Goal: Information Seeking & Learning: Learn about a topic

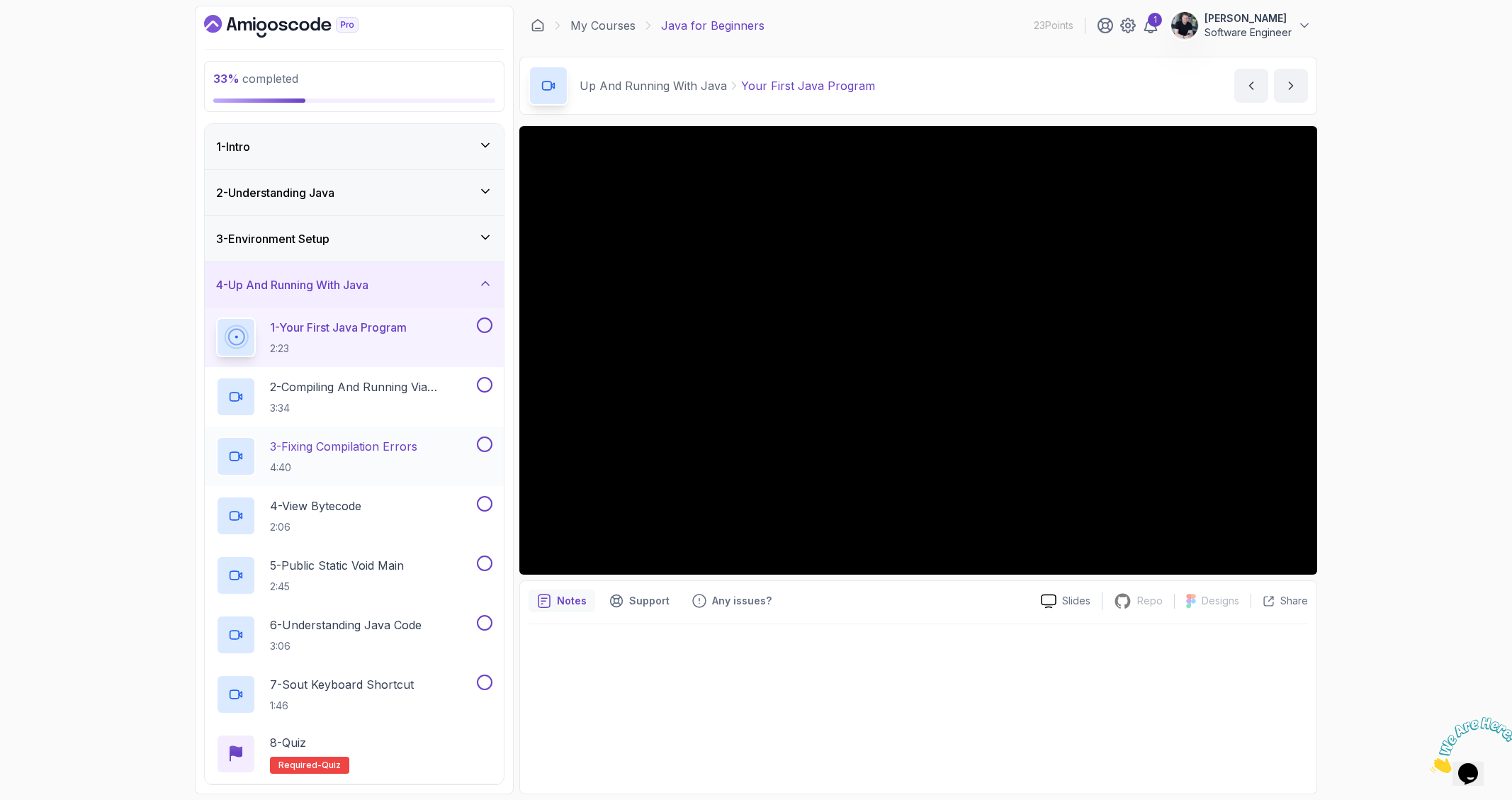
scroll to position [69, 0]
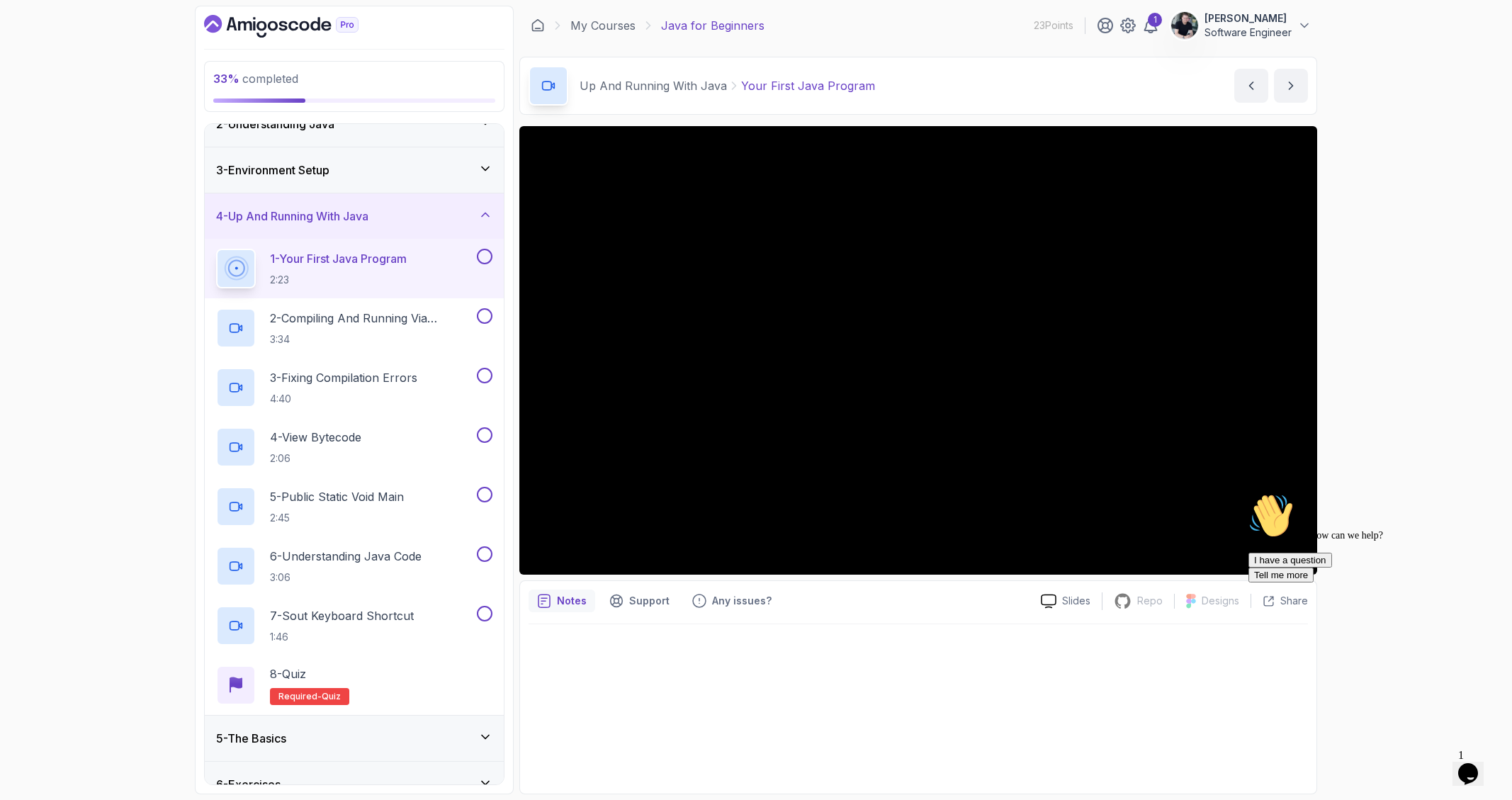
click at [87, 416] on div "33 % completed 1 - Intro 2 - Understanding Java 3 - Environment Setup 4 - Up An…" at bounding box center [756, 400] width 1512 height 800
click at [1306, 563] on div "Hi! How can we help? I have a question Tell me more" at bounding box center [1376, 537] width 255 height 89
click at [1304, 563] on div "Hi! How can we help? I have a question Tell me more" at bounding box center [1376, 537] width 255 height 89
click at [1389, 428] on div "33 % completed 1 - Intro 2 - Understanding Java 3 - Environment Setup 4 - Up An…" at bounding box center [756, 400] width 1512 height 800
click at [1282, 563] on div "Hi! How can we help? I have a question Tell me more" at bounding box center [1376, 537] width 255 height 89
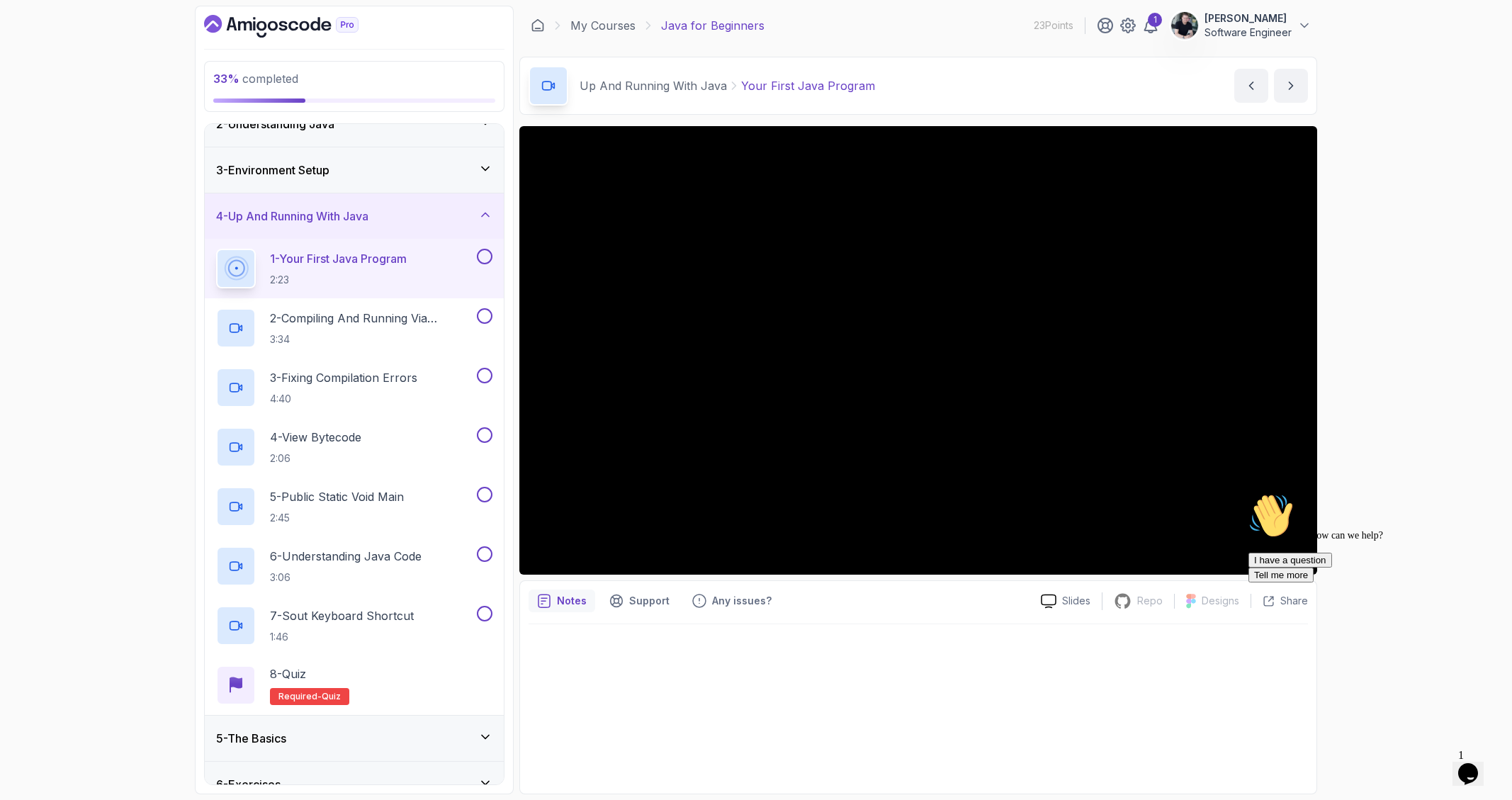
click at [1346, 552] on div "Hi! How can we help? I have a question Tell me more" at bounding box center [1376, 537] width 255 height 89
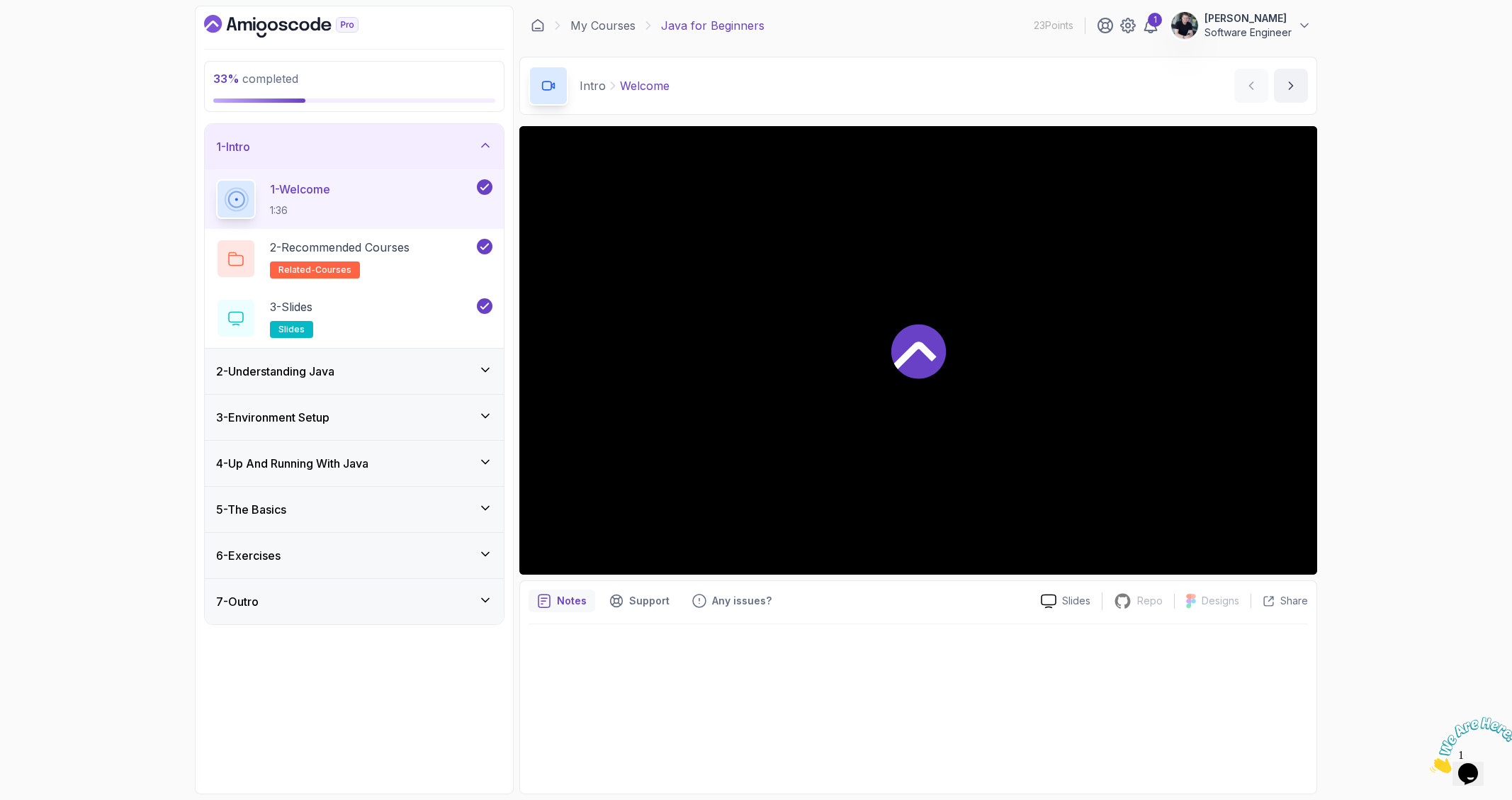
click at [887, 354] on div at bounding box center [918, 349] width 798 height 449
click at [336, 469] on h3 "4 - Up And Running With Java" at bounding box center [292, 462] width 152 height 17
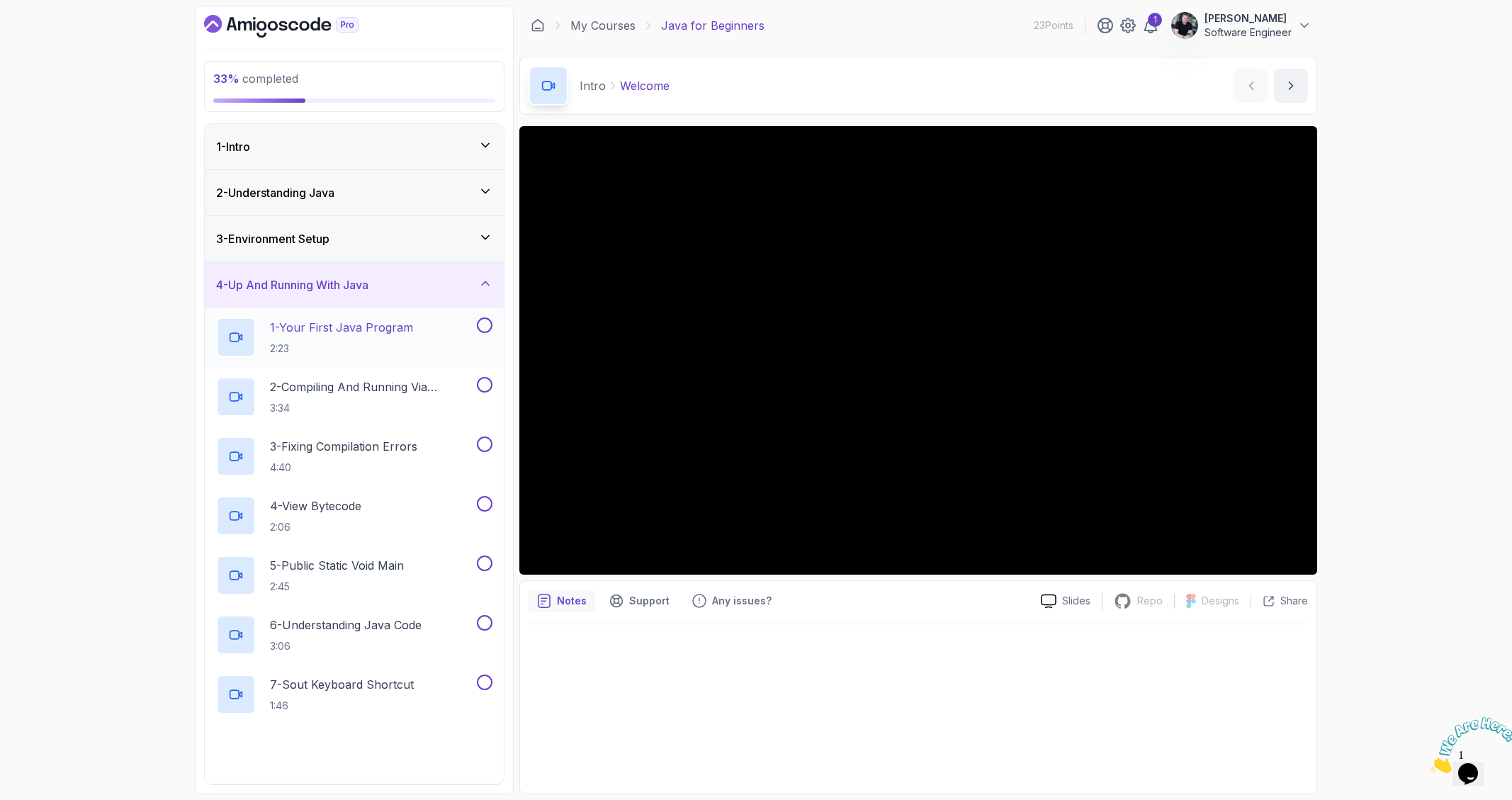
click at [371, 337] on h2 "1 - Your First Java Program 2:23" at bounding box center [342, 338] width 143 height 37
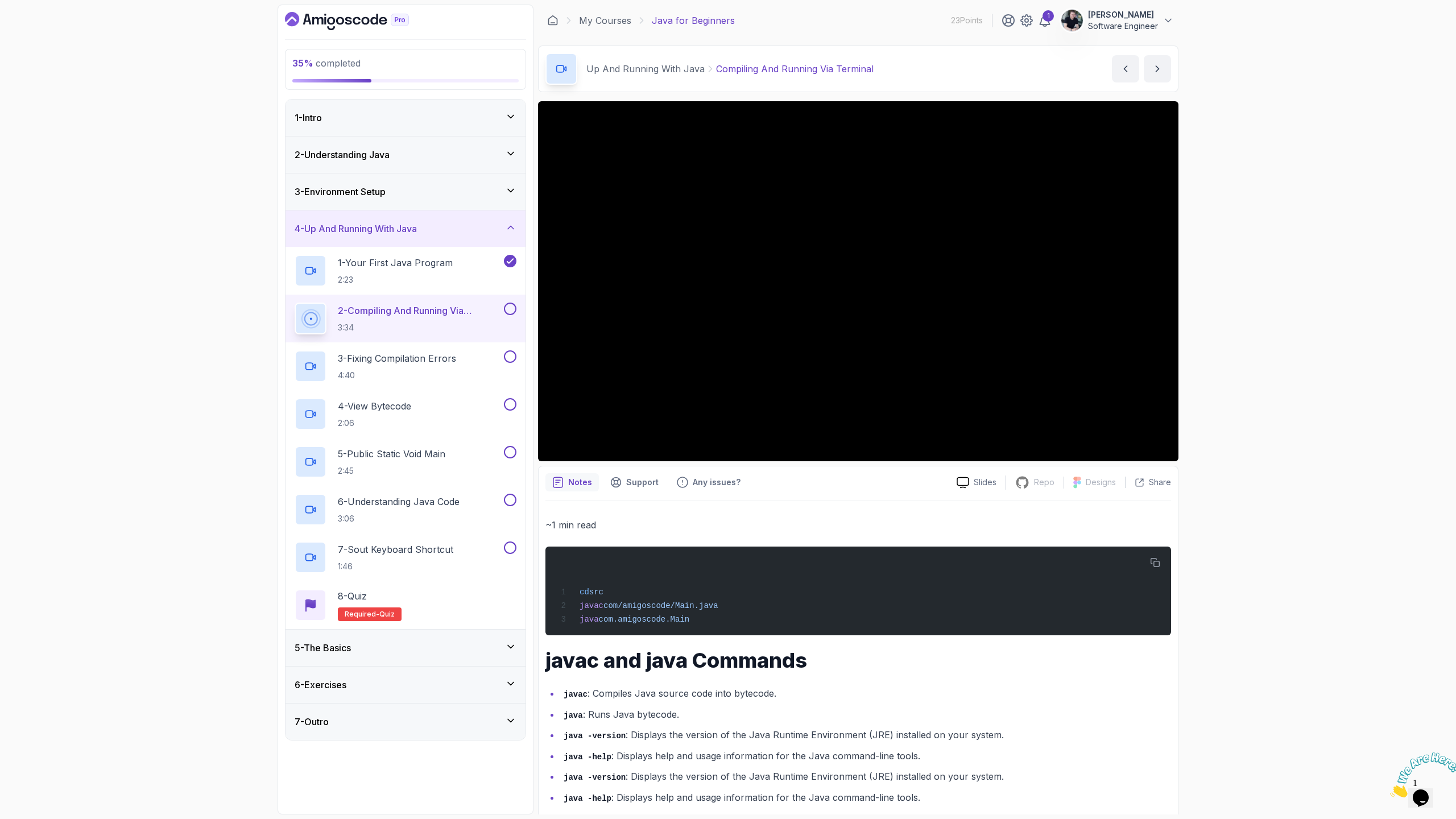
click at [1213, 437] on div "35 % completed 1 - Intro 2 - Understanding Java 3 - Environment Setup 4 - Up An…" at bounding box center [728, 409] width 1456 height 819
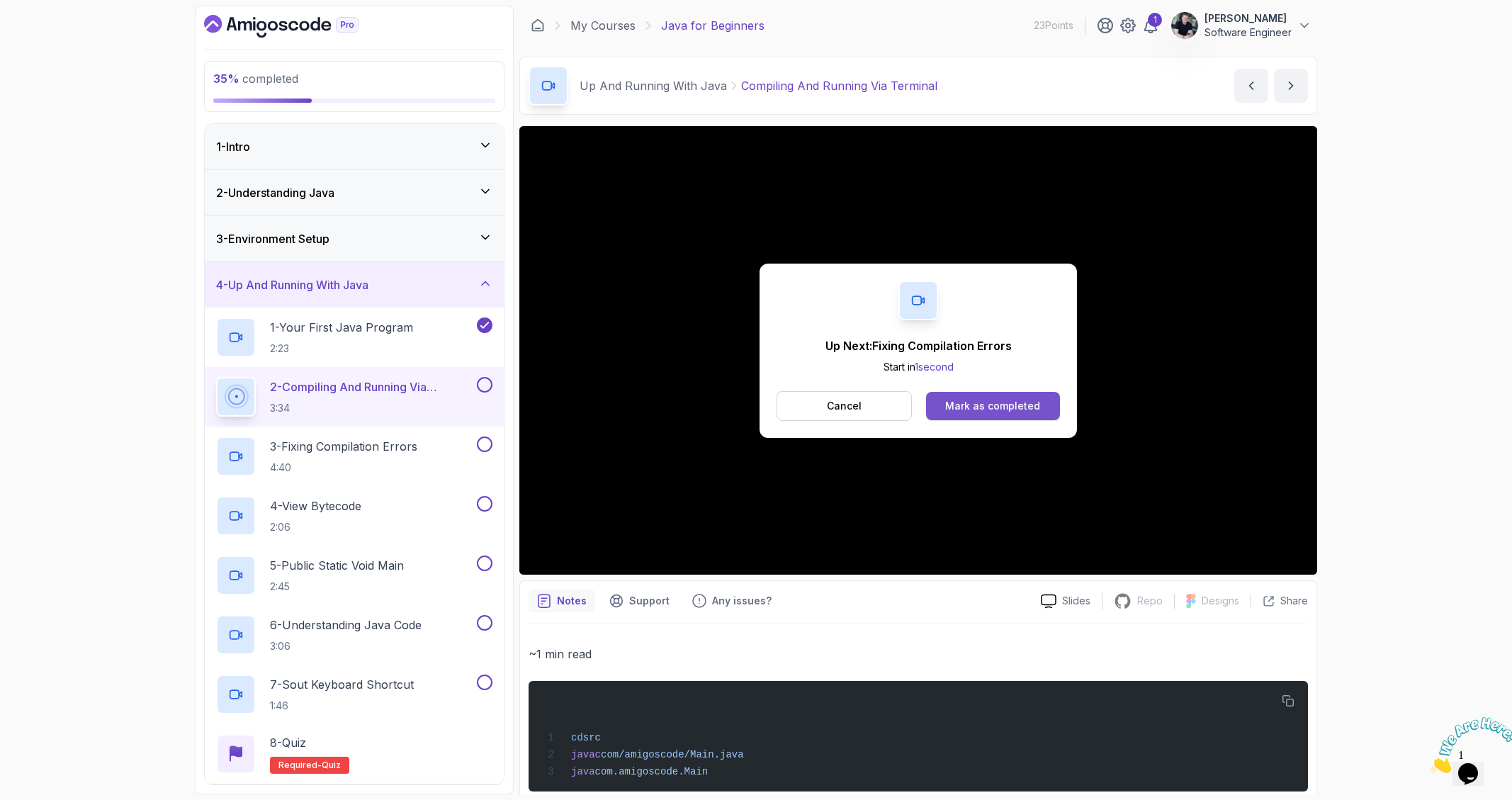
click at [971, 413] on button "Mark as completed" at bounding box center [993, 405] width 134 height 28
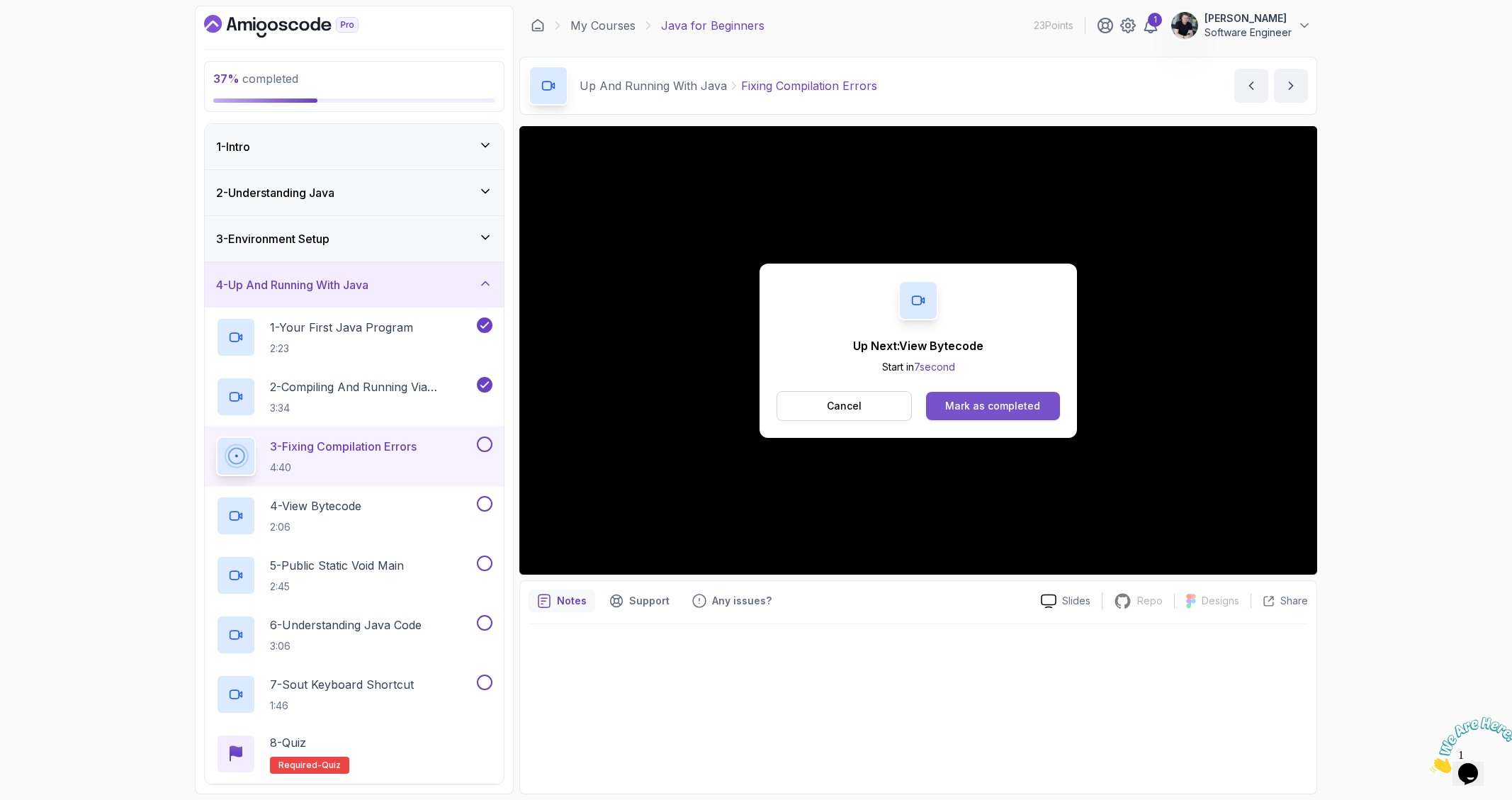
click at [969, 411] on div "Mark as completed" at bounding box center [993, 405] width 95 height 14
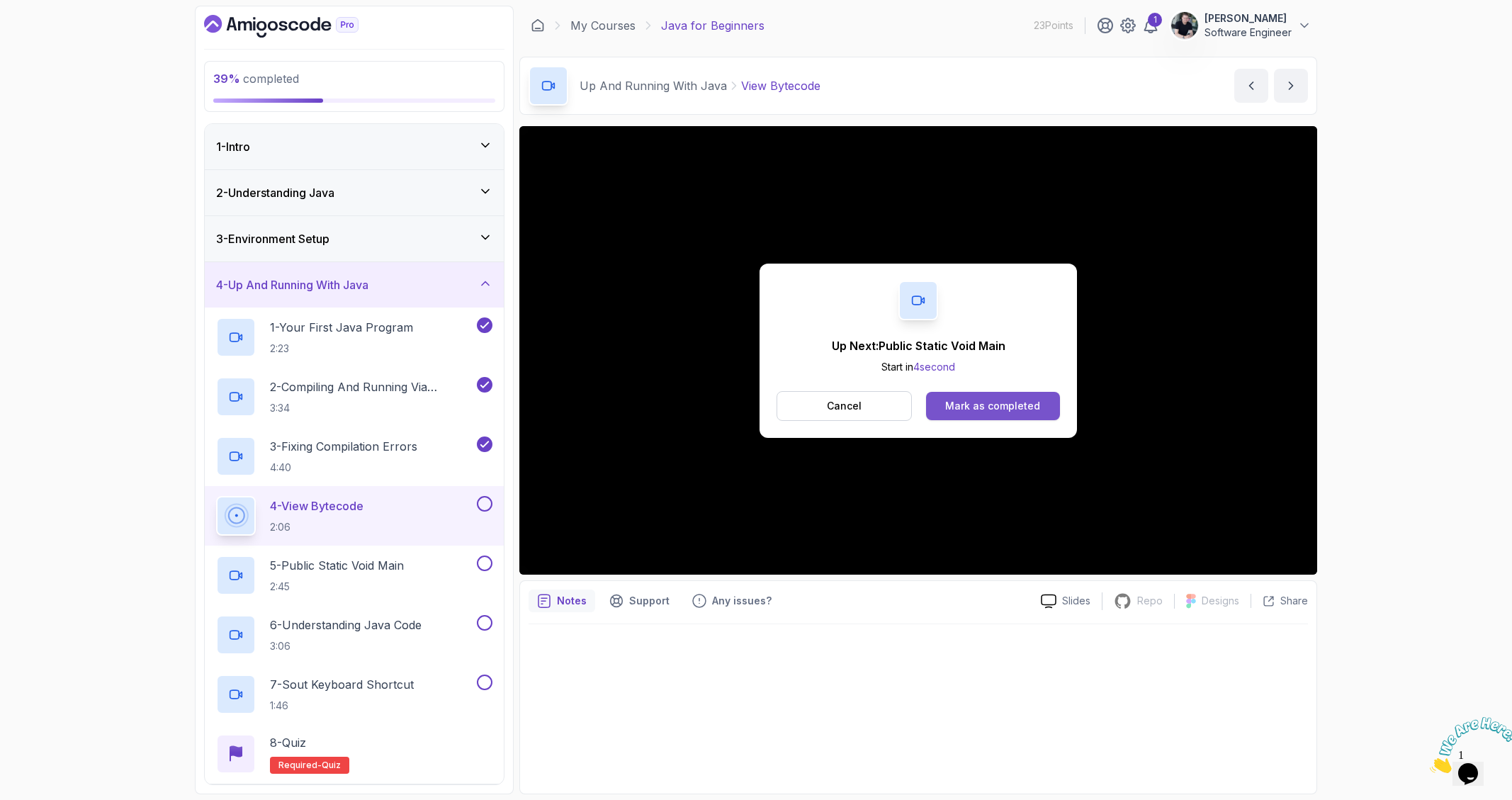
click at [965, 409] on div "Mark as completed" at bounding box center [993, 405] width 95 height 14
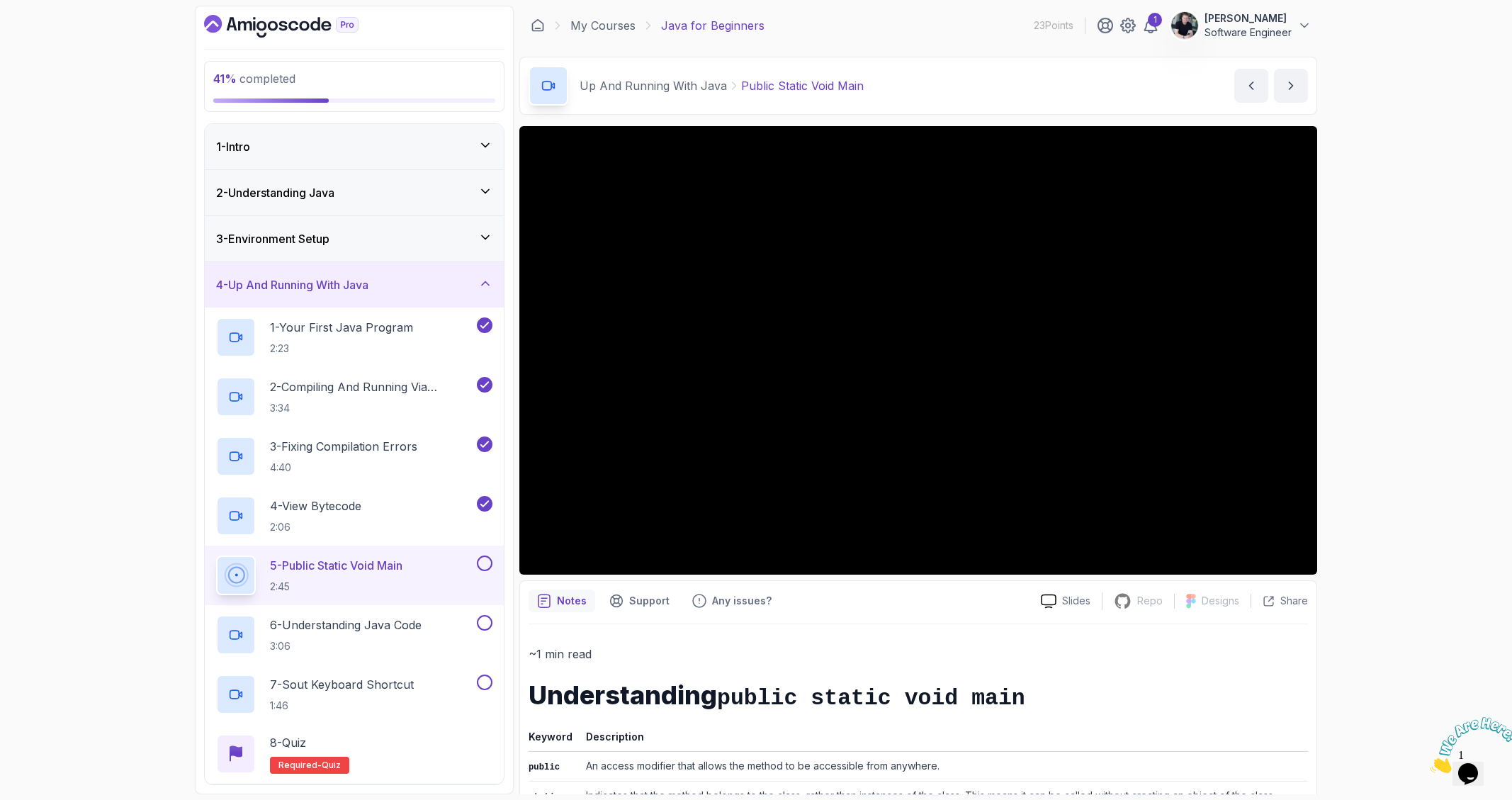
click at [85, 418] on div "41 % completed 1 - Intro 2 - Understanding Java 3 - Environment Setup 4 - Up An…" at bounding box center [756, 400] width 1512 height 800
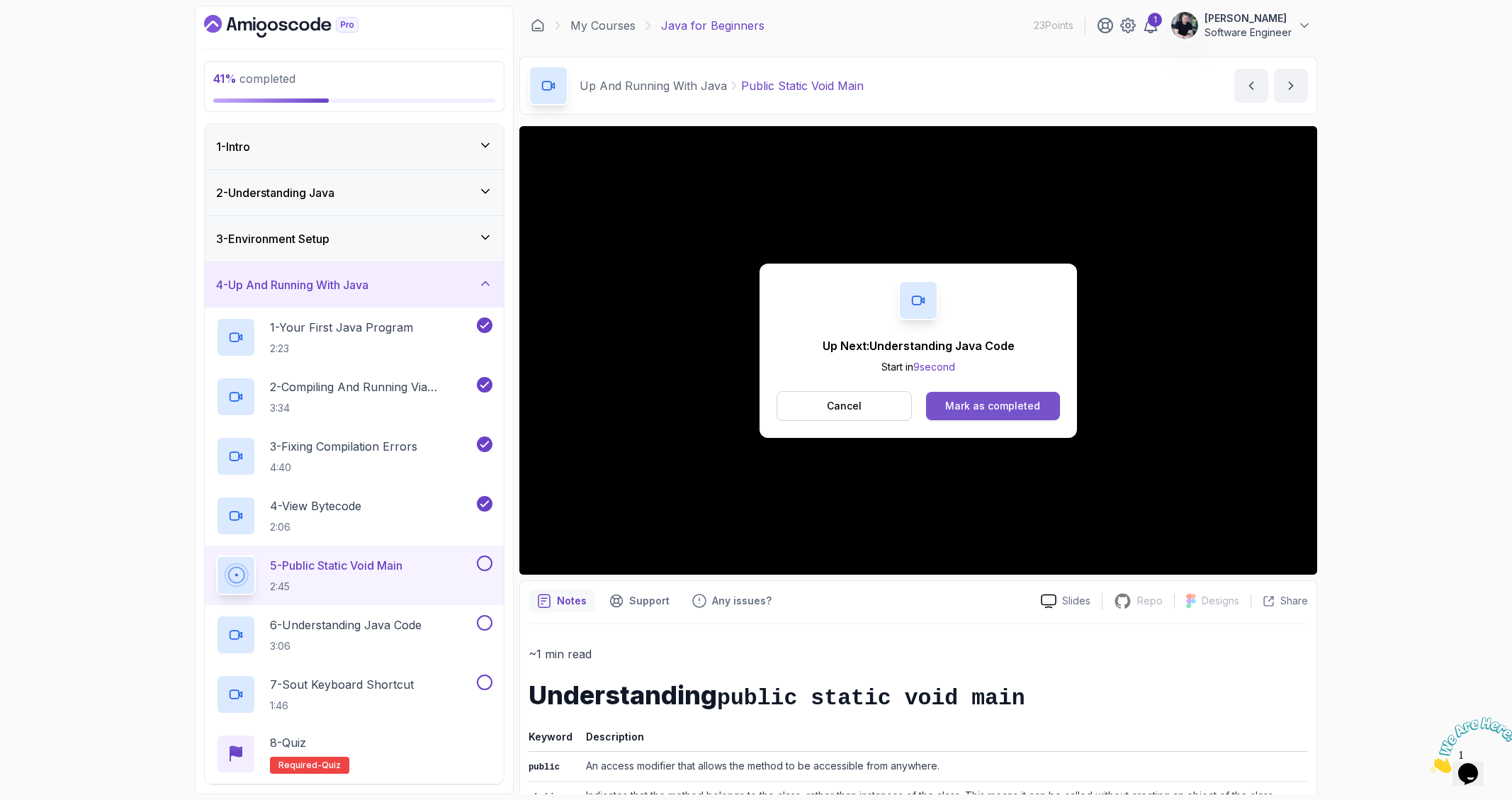
click at [966, 396] on button "Mark as completed" at bounding box center [993, 405] width 134 height 28
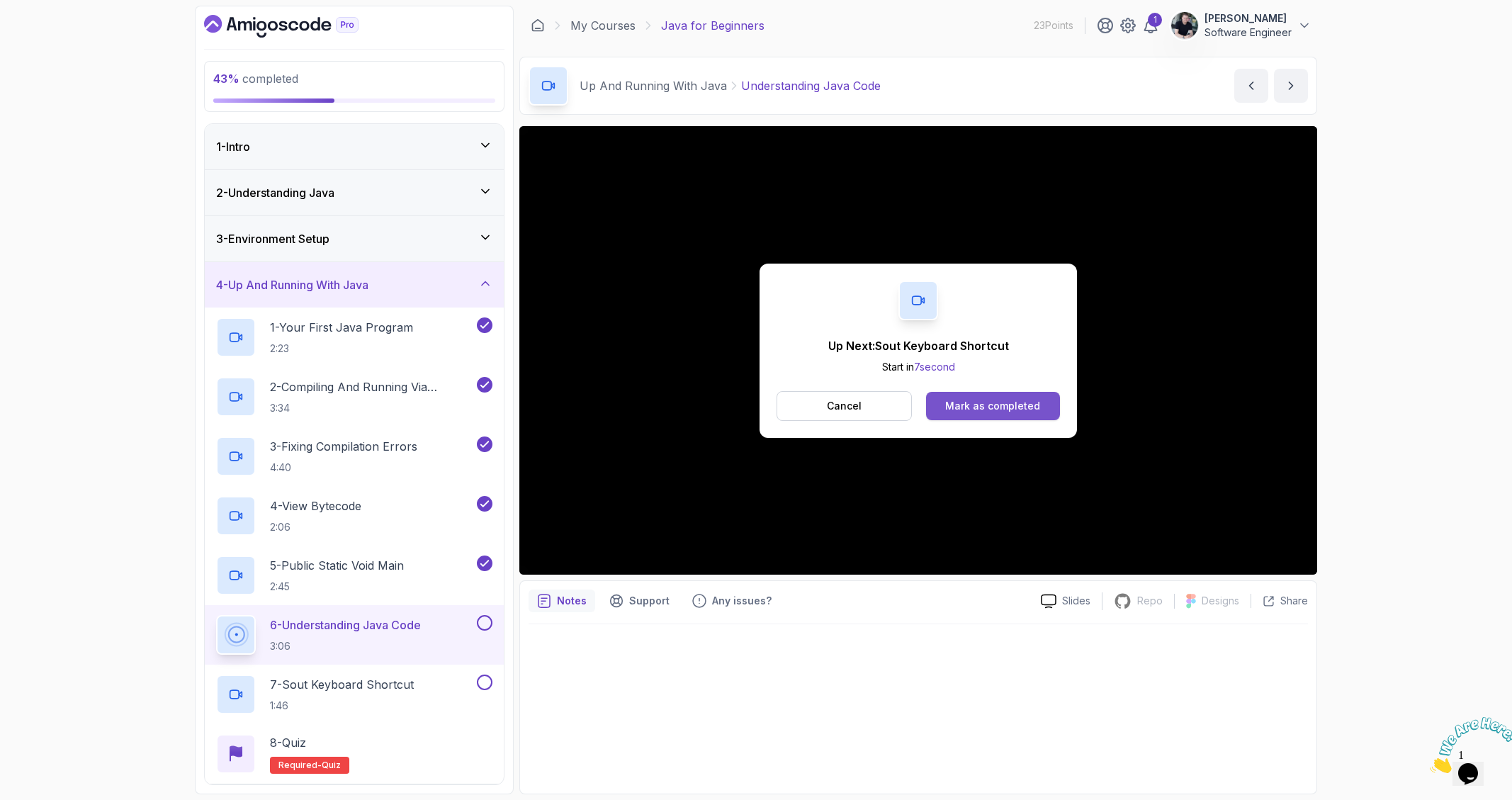
click at [1001, 409] on div "Mark as completed" at bounding box center [993, 405] width 95 height 14
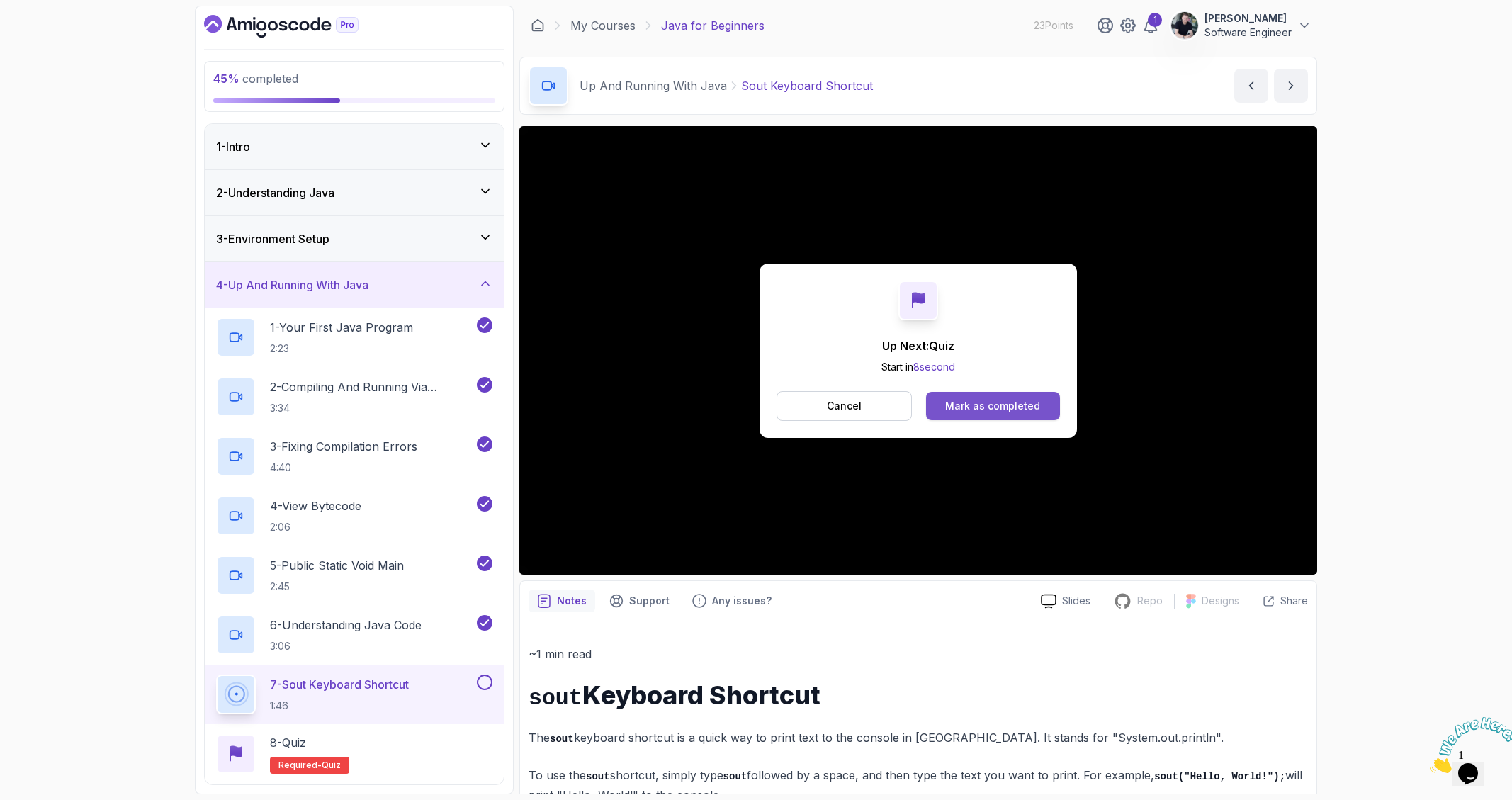
click at [994, 405] on div "Mark as completed" at bounding box center [993, 405] width 95 height 14
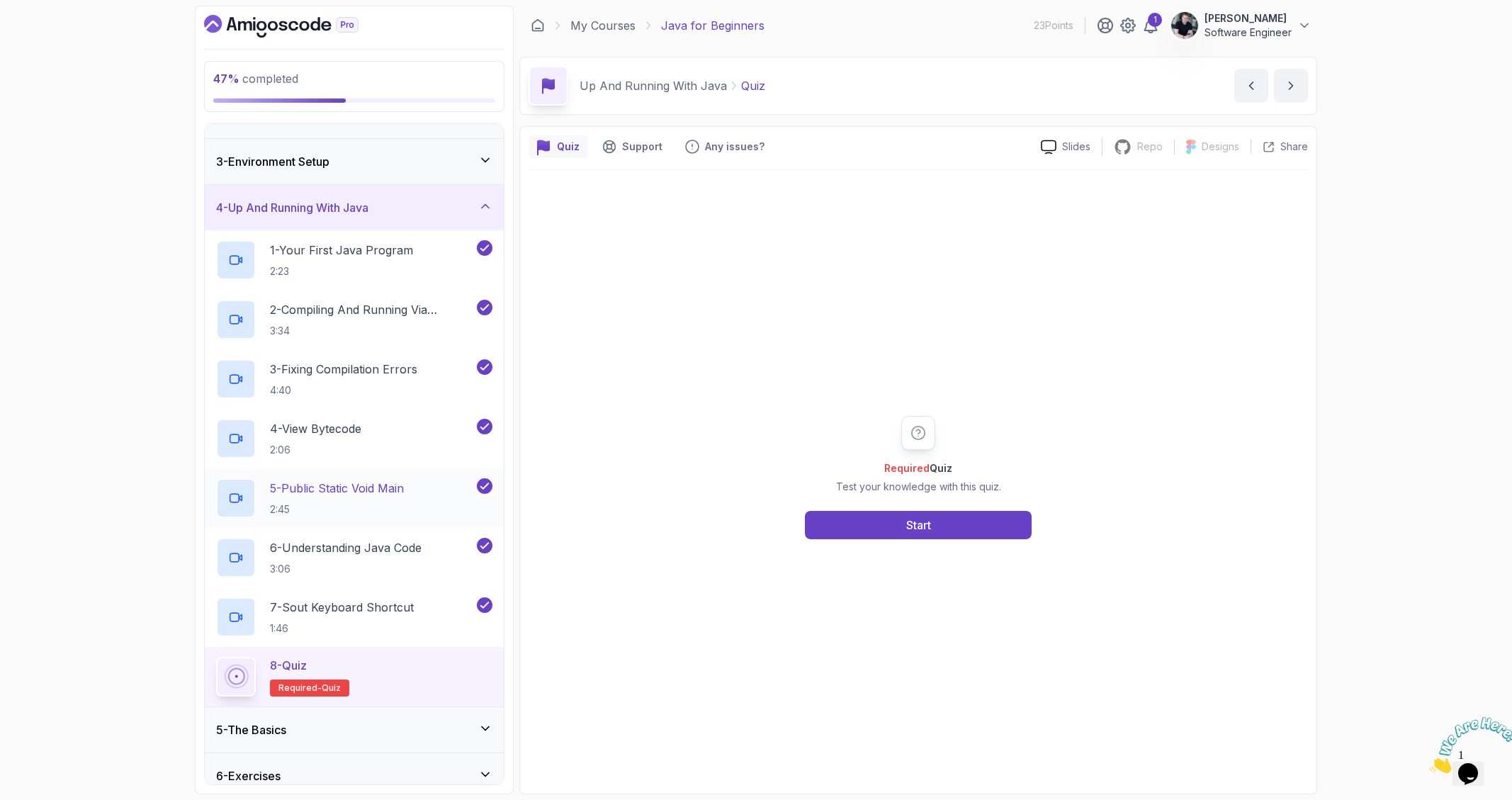
scroll to position [137, 0]
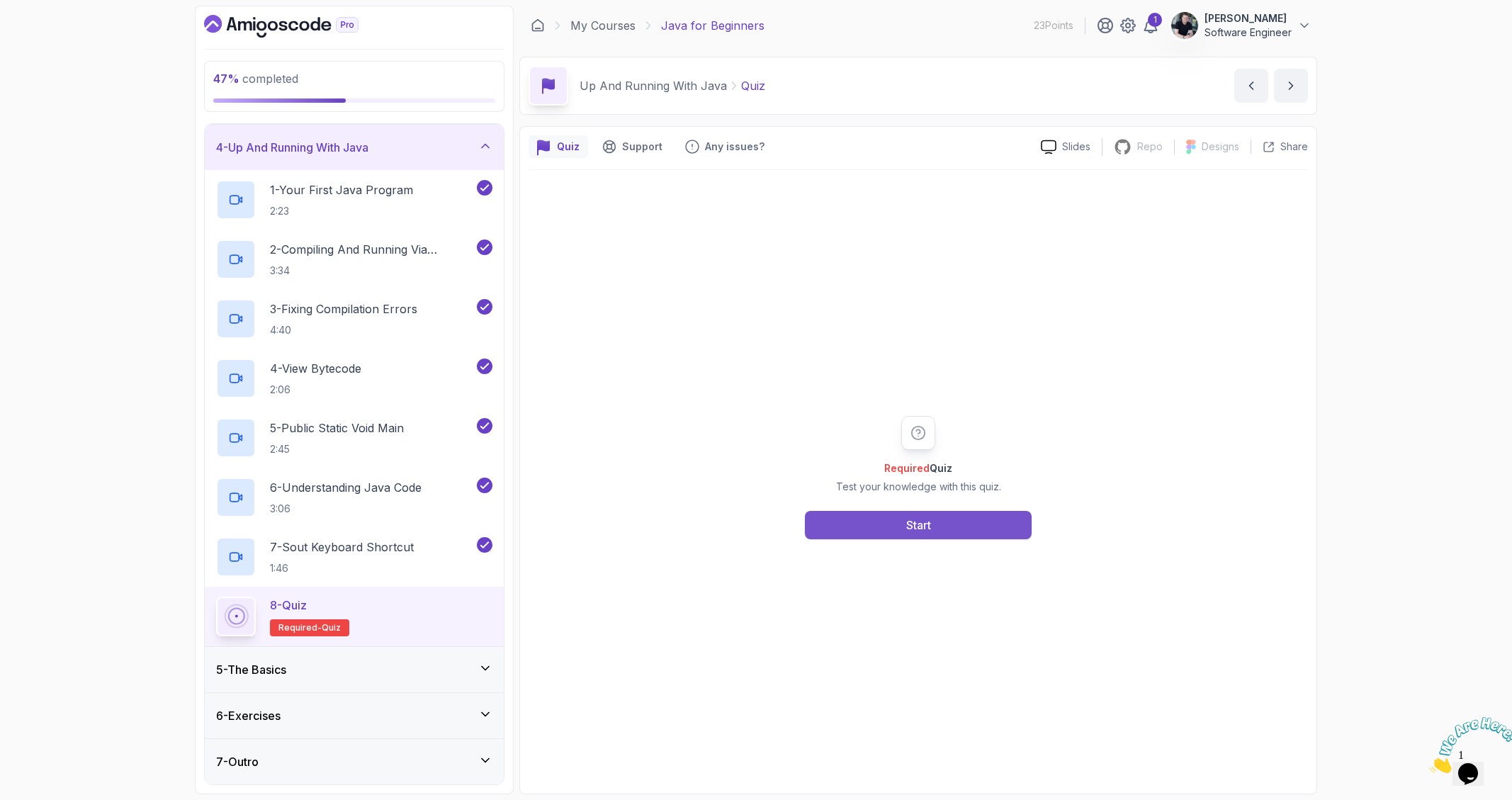
click at [853, 522] on button "Start" at bounding box center [918, 524] width 227 height 28
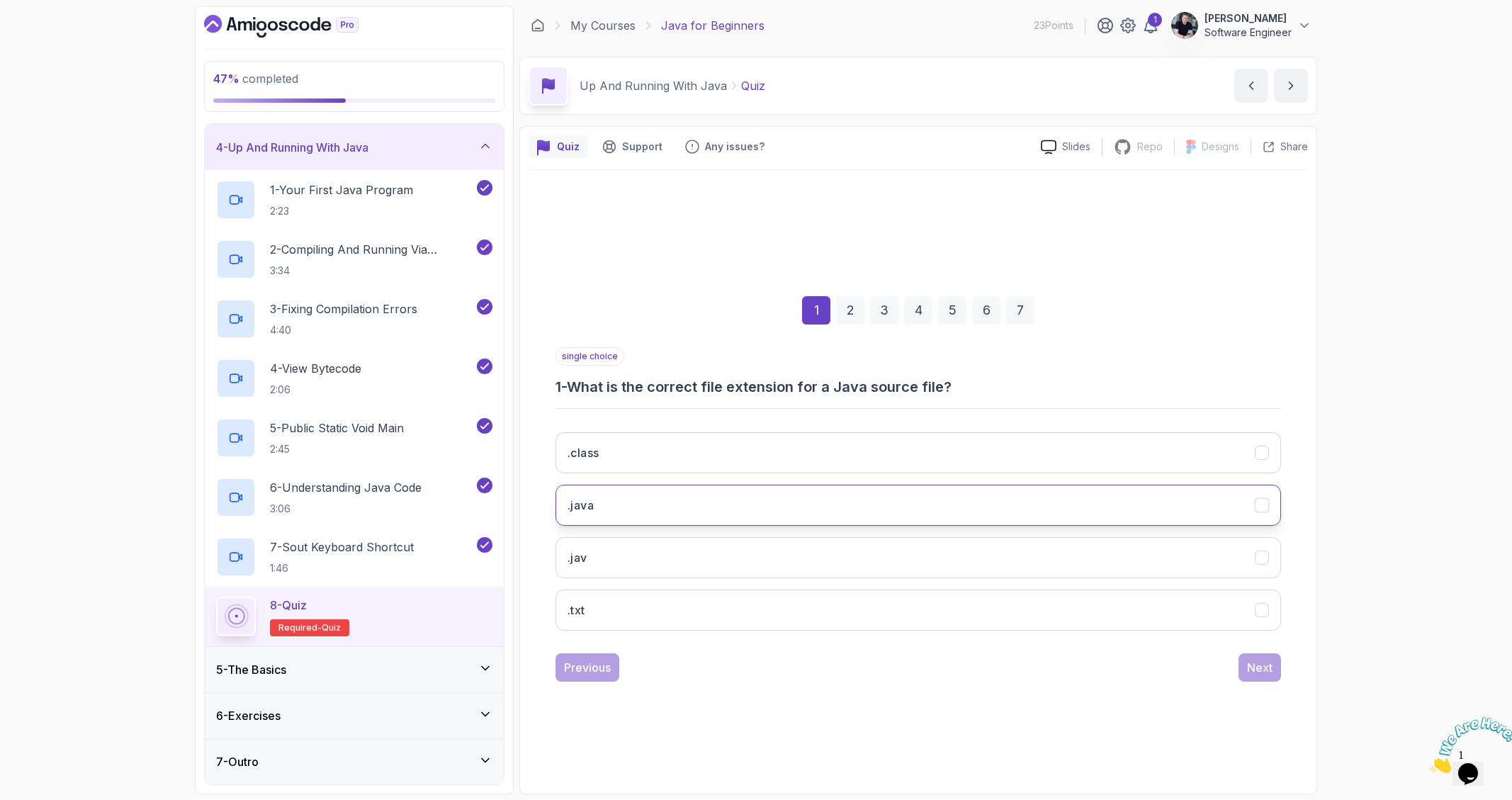
click at [792, 512] on button ".java" at bounding box center [918, 506] width 726 height 41
click at [1269, 670] on div "Next" at bounding box center [1260, 667] width 26 height 17
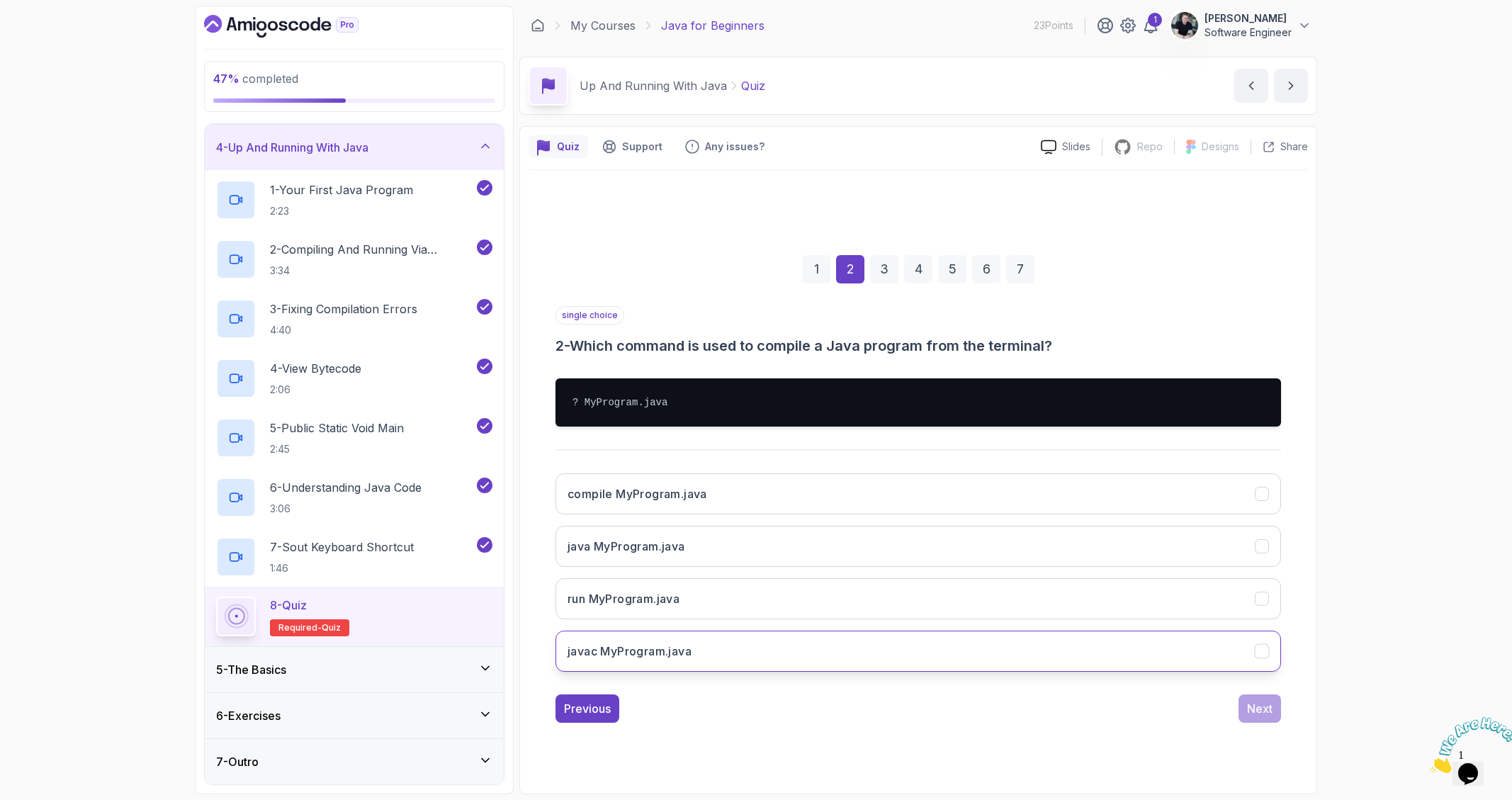
click at [698, 645] on button "javac MyProgram.java" at bounding box center [918, 651] width 726 height 41
click at [1248, 714] on div "Next" at bounding box center [1260, 708] width 26 height 17
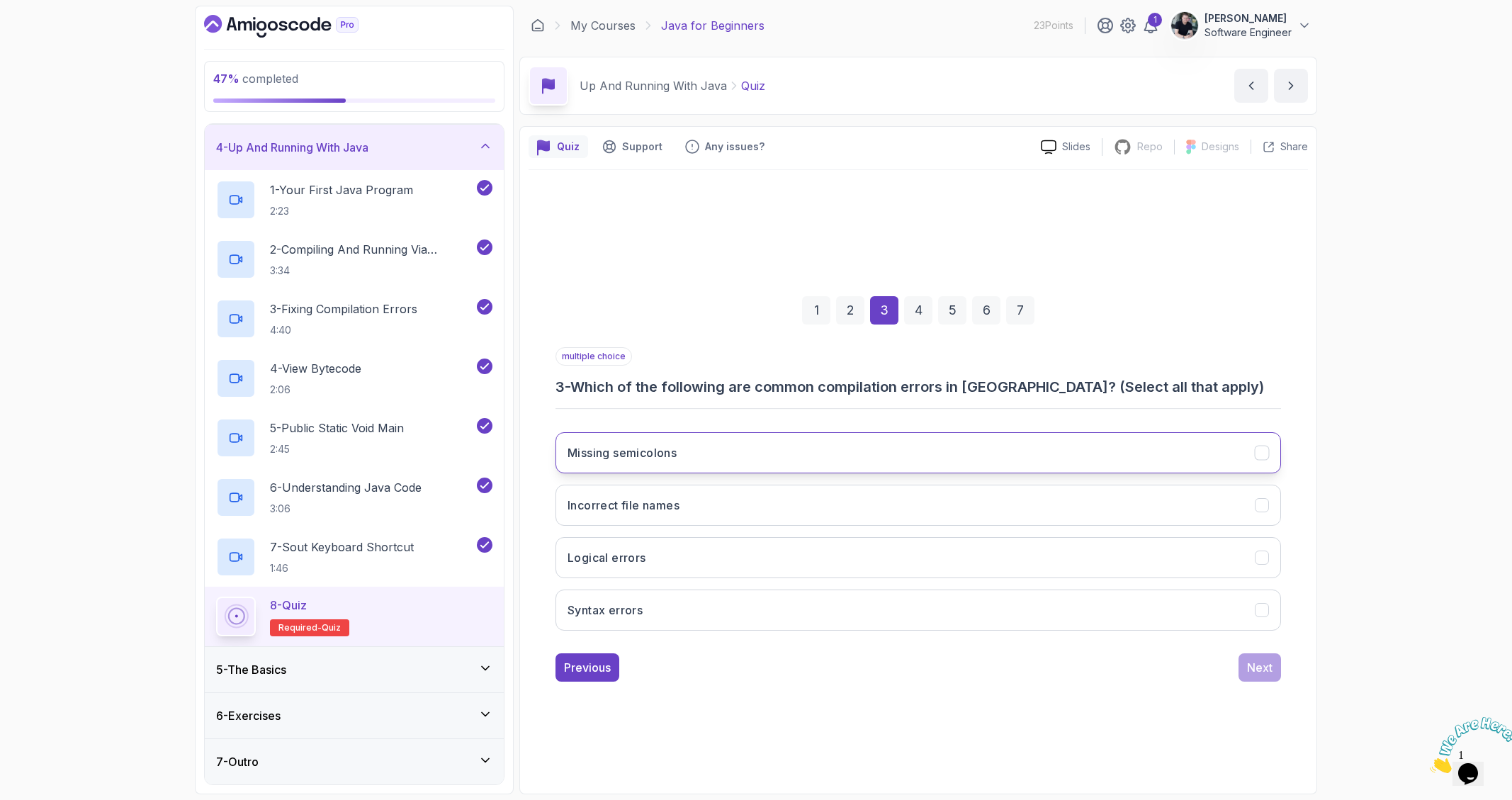
click at [614, 446] on h3 "Missing semicolons" at bounding box center [621, 452] width 109 height 17
click at [667, 453] on h3 "Missing semicolons" at bounding box center [621, 452] width 109 height 17
click at [649, 616] on button "Syntax errors" at bounding box center [918, 610] width 726 height 41
click at [686, 505] on button "Incorrect file names" at bounding box center [918, 506] width 726 height 41
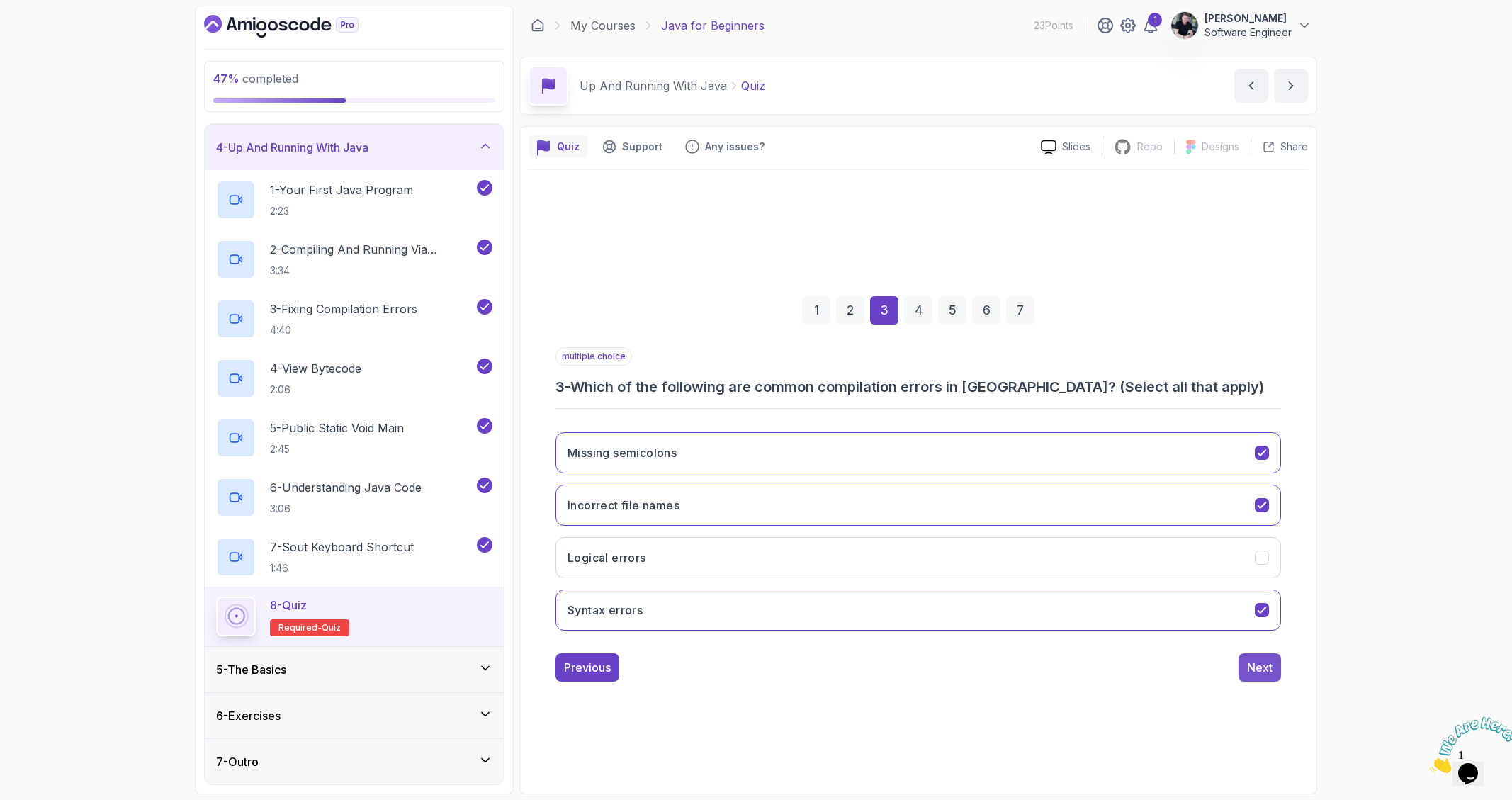
click at [1266, 663] on div "Next" at bounding box center [1260, 667] width 26 height 17
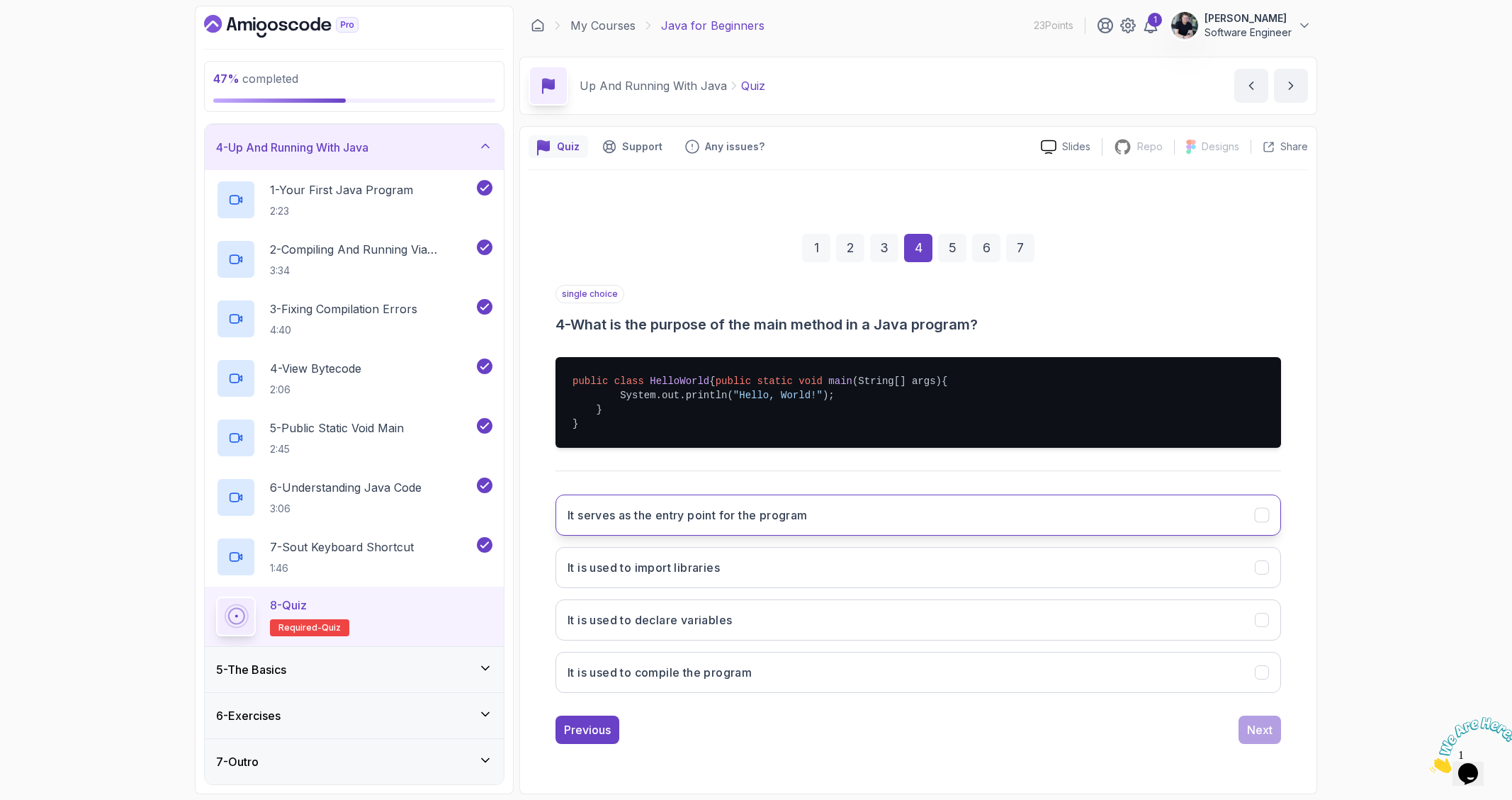
click at [734, 523] on h3 "It serves as the entry point for the program" at bounding box center [687, 514] width 241 height 17
click at [1266, 736] on div "Next" at bounding box center [1260, 729] width 26 height 17
click at [700, 532] on button "Hello, World!" at bounding box center [918, 515] width 726 height 41
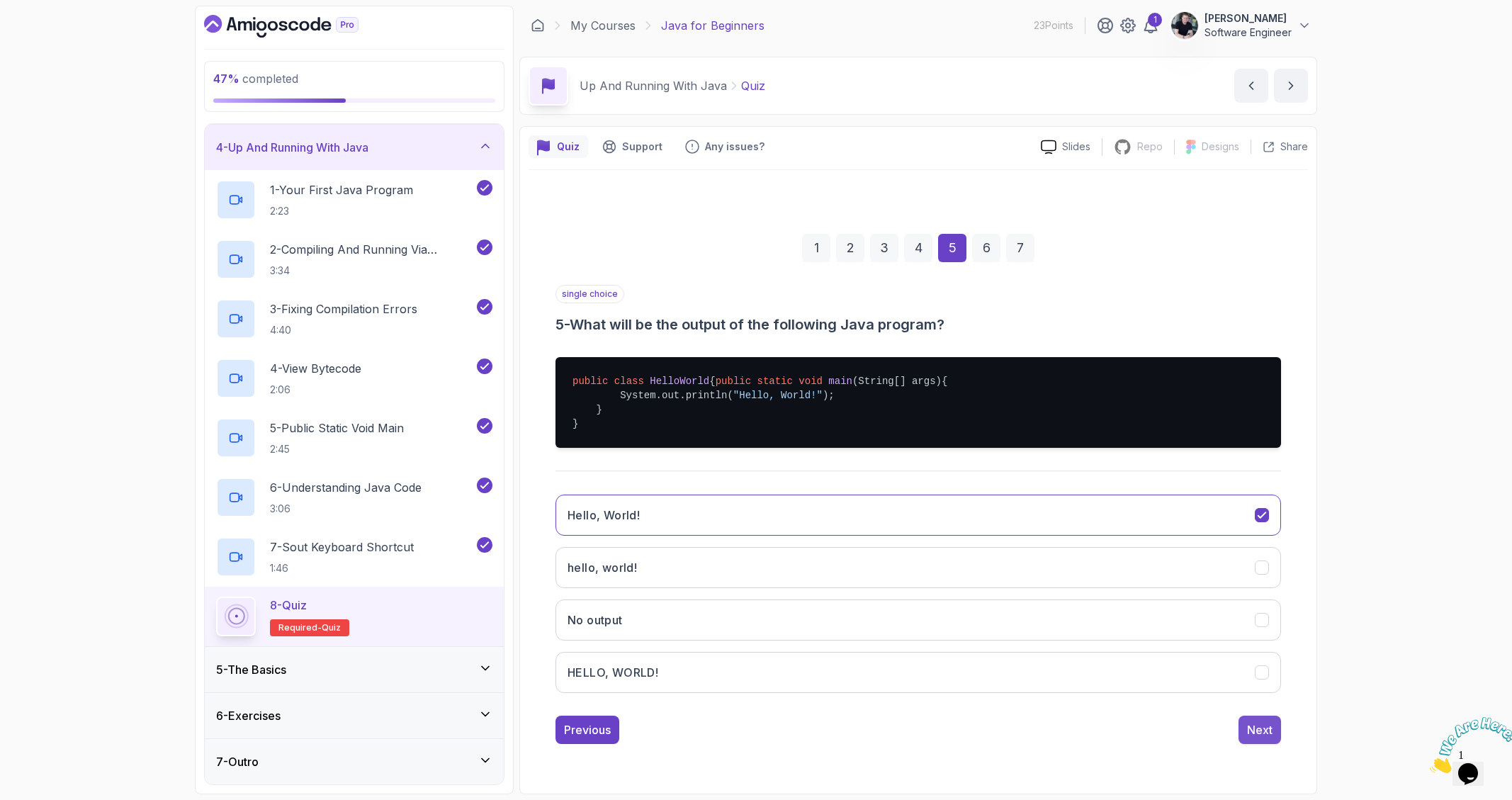
click at [1265, 735] on div "Next" at bounding box center [1260, 729] width 26 height 17
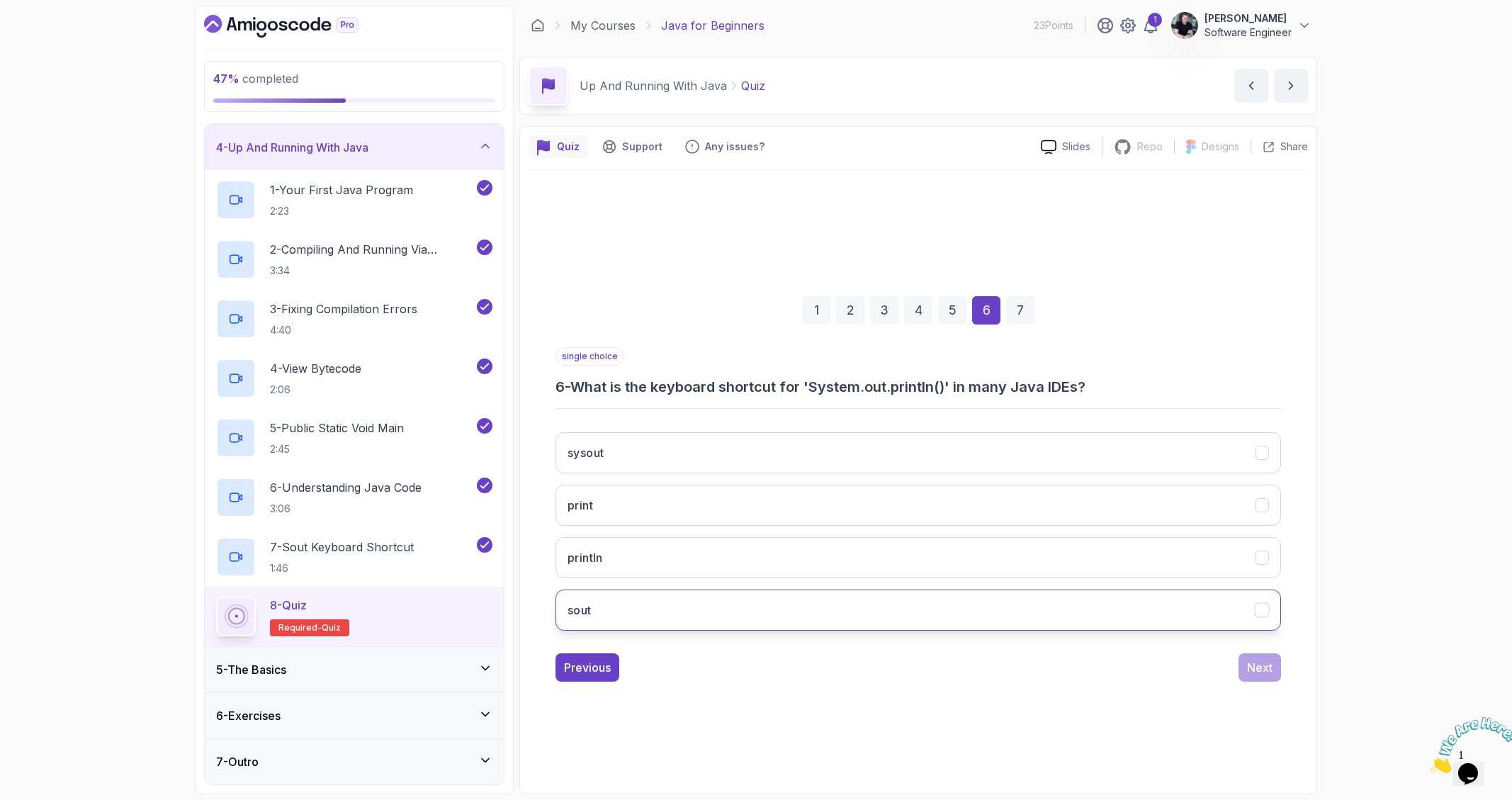
click at [661, 595] on button "sout" at bounding box center [918, 610] width 726 height 41
click at [1253, 663] on div "Next" at bounding box center [1260, 667] width 26 height 17
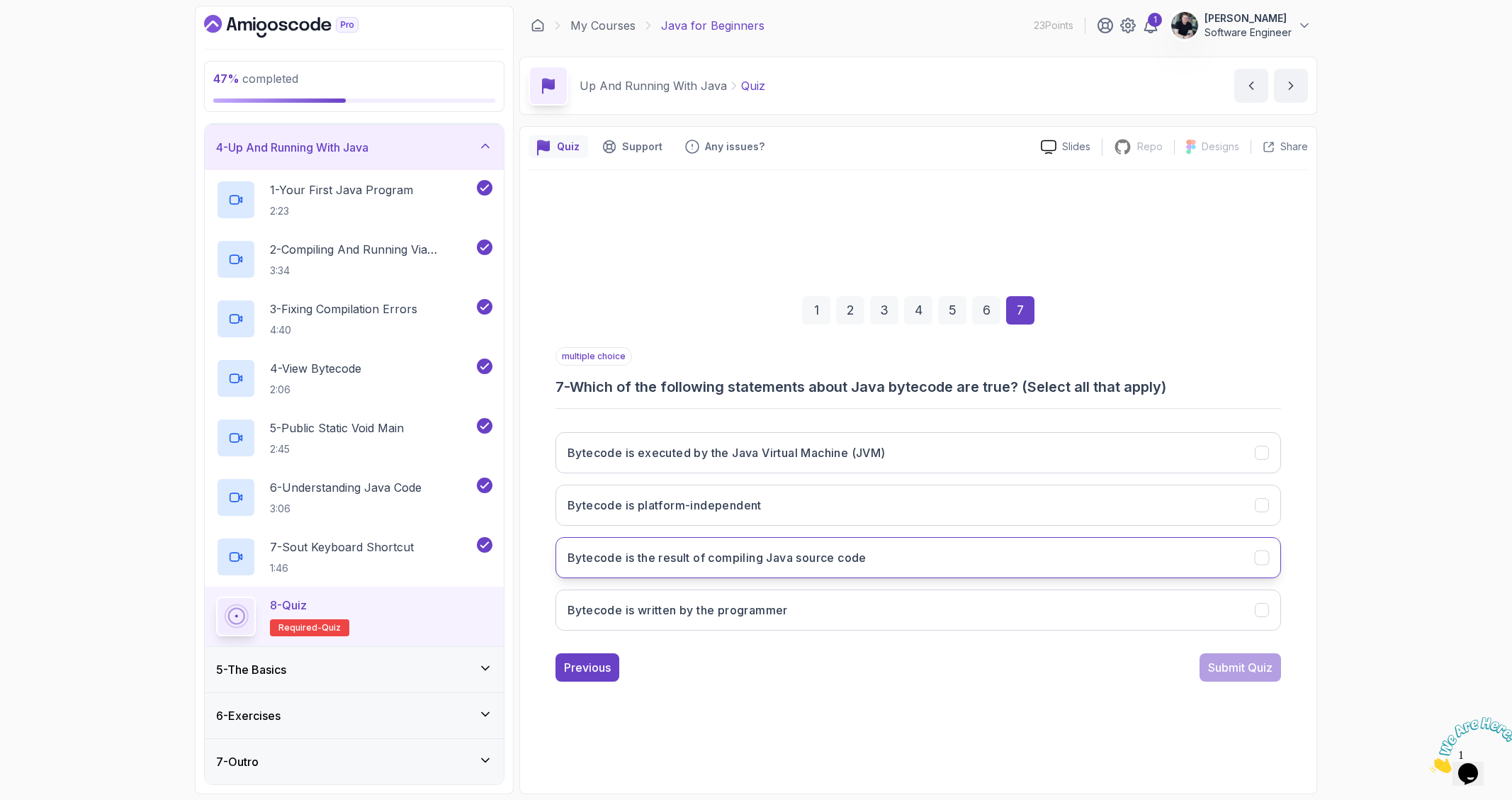
click at [748, 571] on button "Bytecode is the result of compiling Java source code" at bounding box center [918, 558] width 726 height 41
click at [770, 499] on button "Bytecode is platform-independent" at bounding box center [918, 506] width 726 height 41
click at [783, 460] on h3 "Bytecode is executed by the Java Virtual Machine (JVM)" at bounding box center [727, 452] width 318 height 17
click at [754, 686] on div "1 2 3 4 5 6 7 multiple choice 7 - Which of the following statements about Java …" at bounding box center [918, 477] width 780 height 431
click at [1241, 672] on div "Submit Quiz" at bounding box center [1240, 667] width 65 height 17
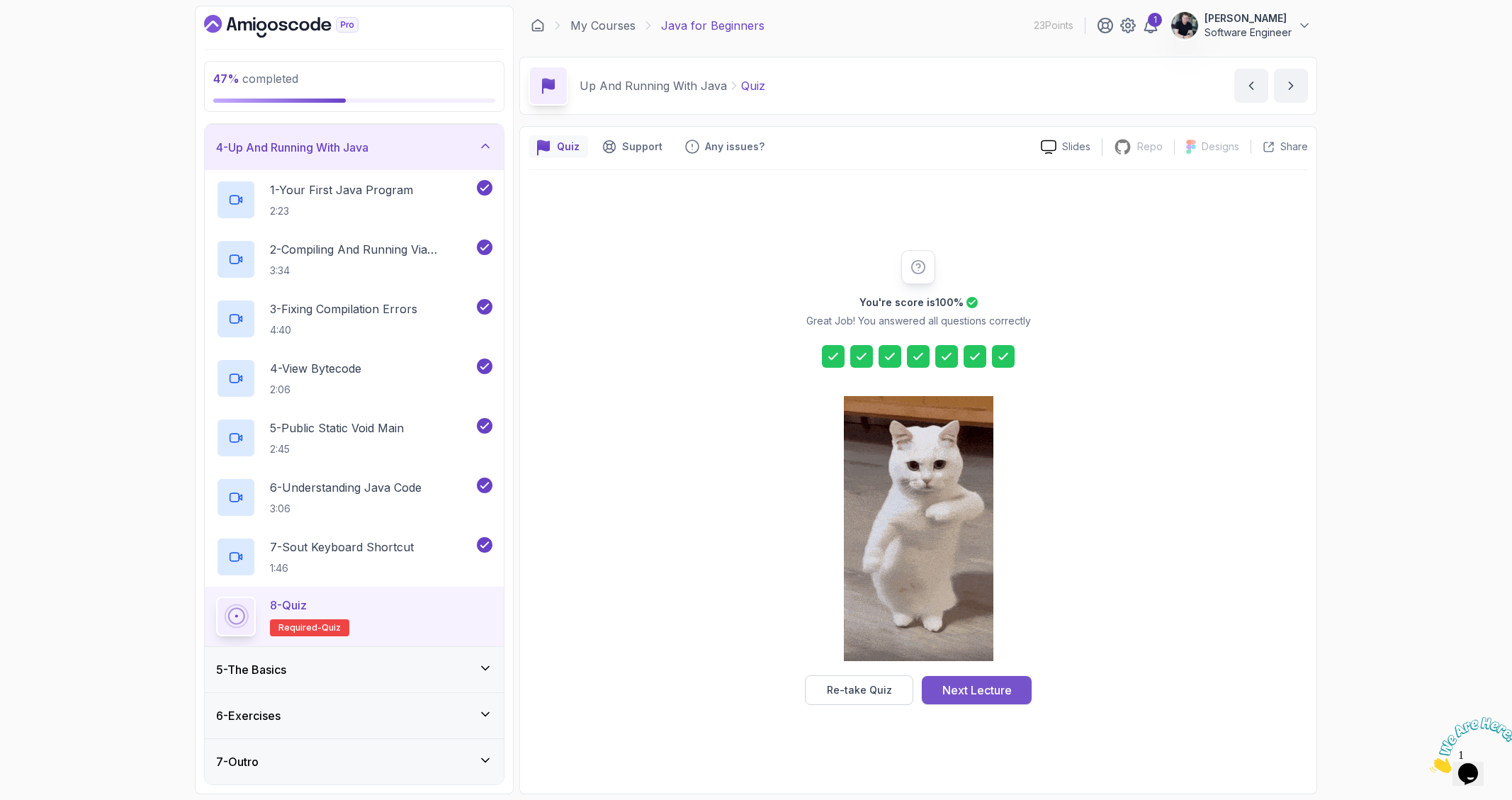
click at [1011, 688] on div "Next Lecture" at bounding box center [977, 689] width 70 height 17
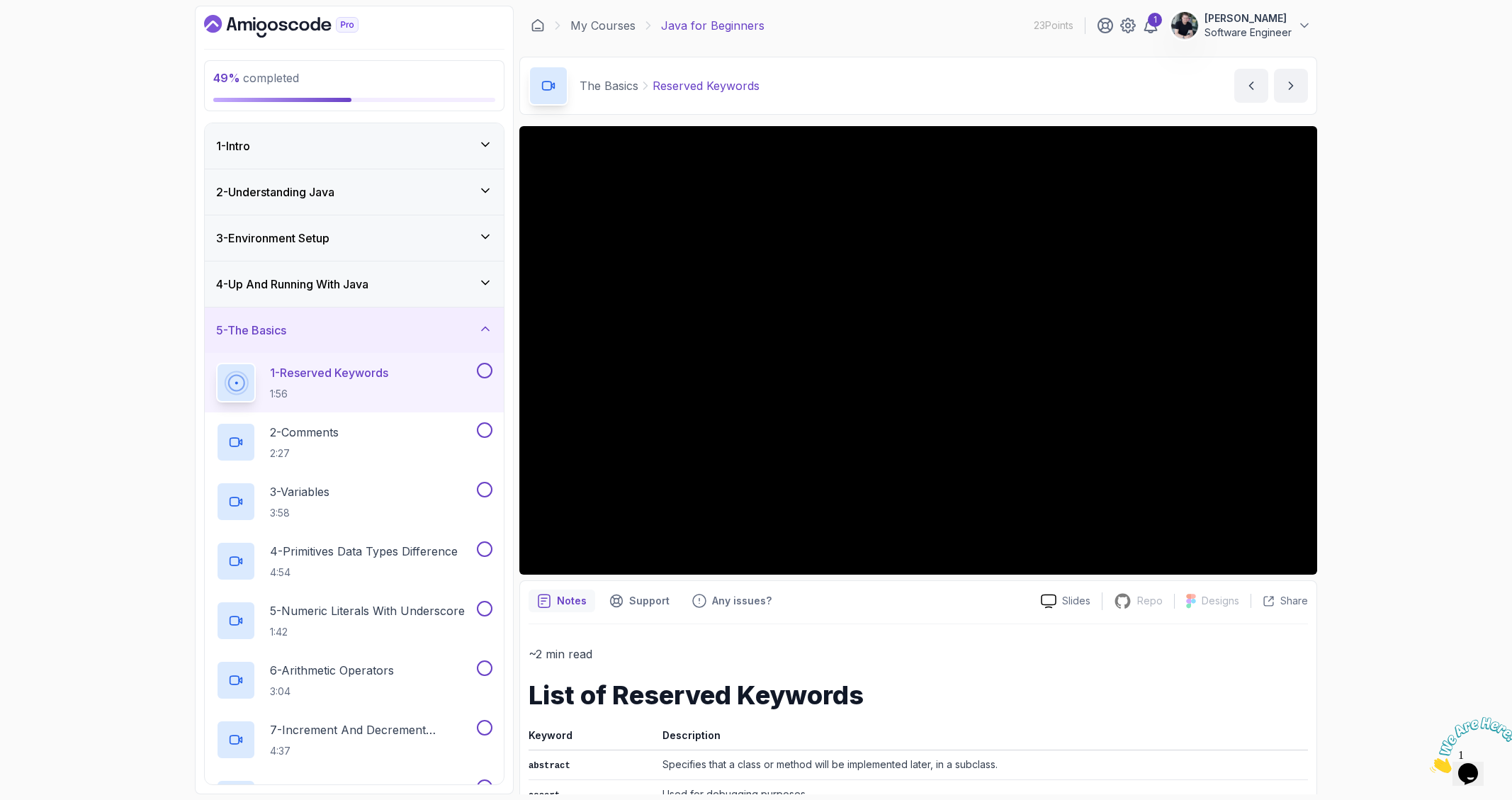
scroll to position [851, 0]
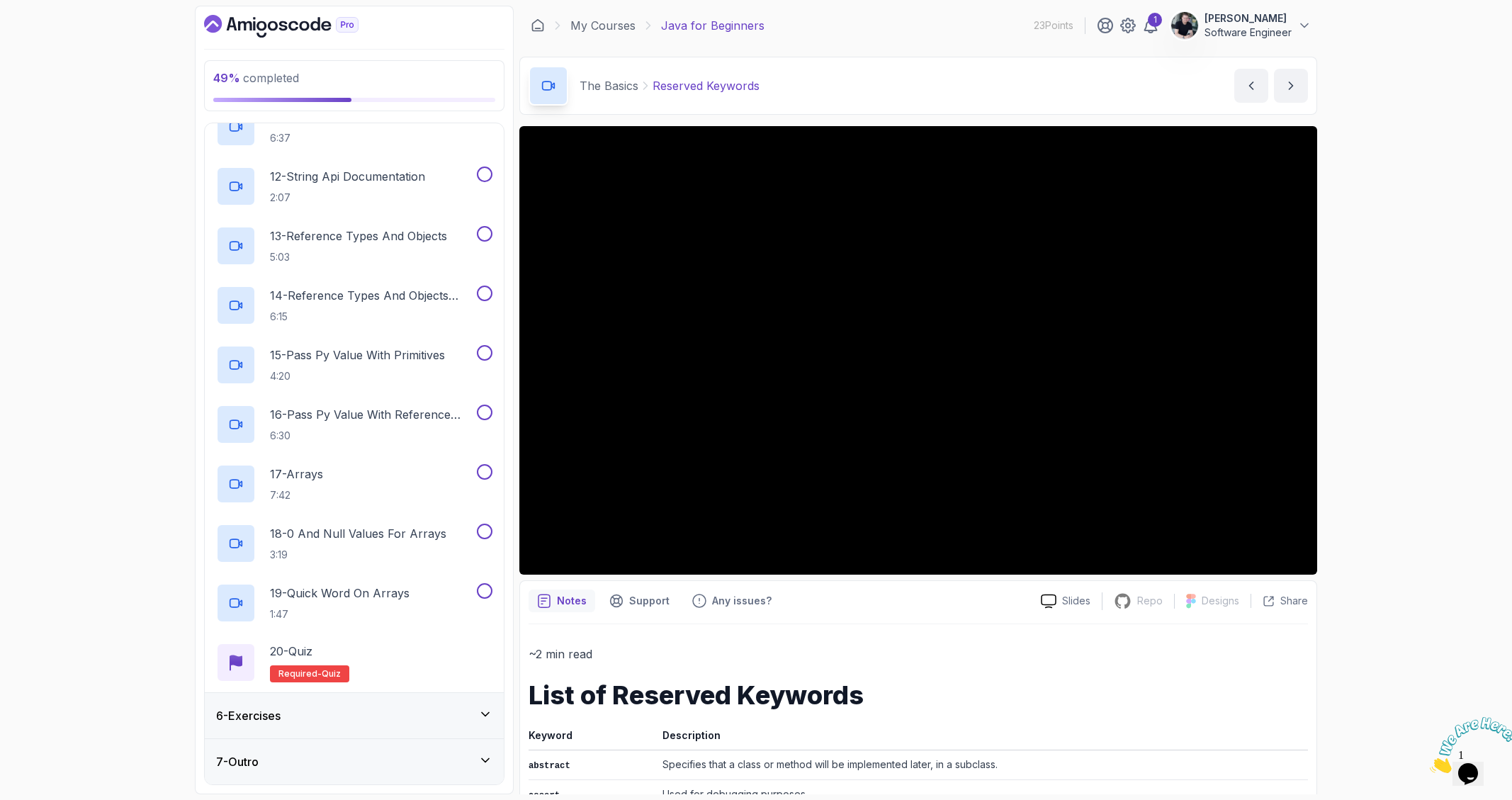
click at [487, 718] on icon at bounding box center [485, 714] width 14 height 14
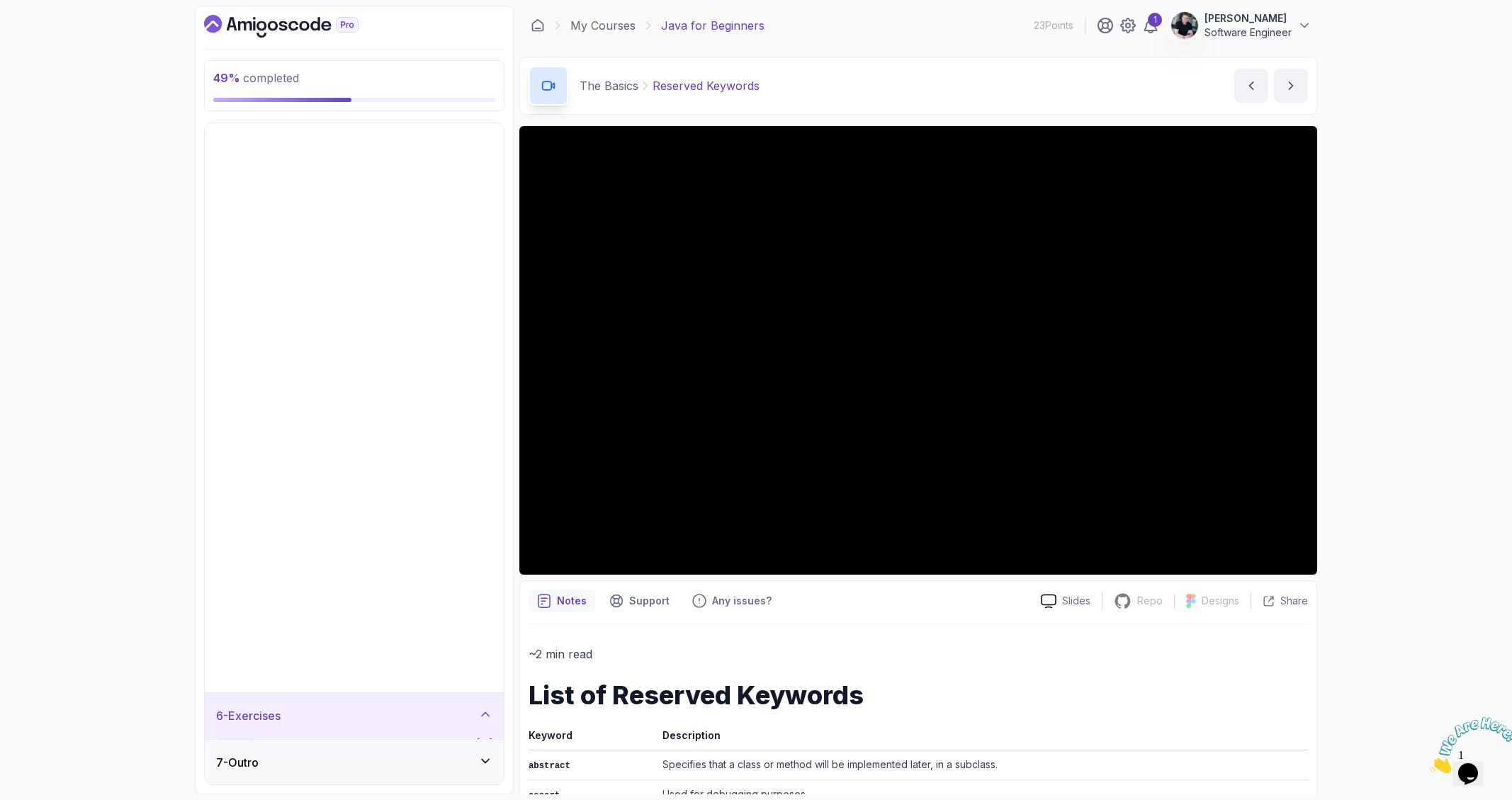
scroll to position [0, 0]
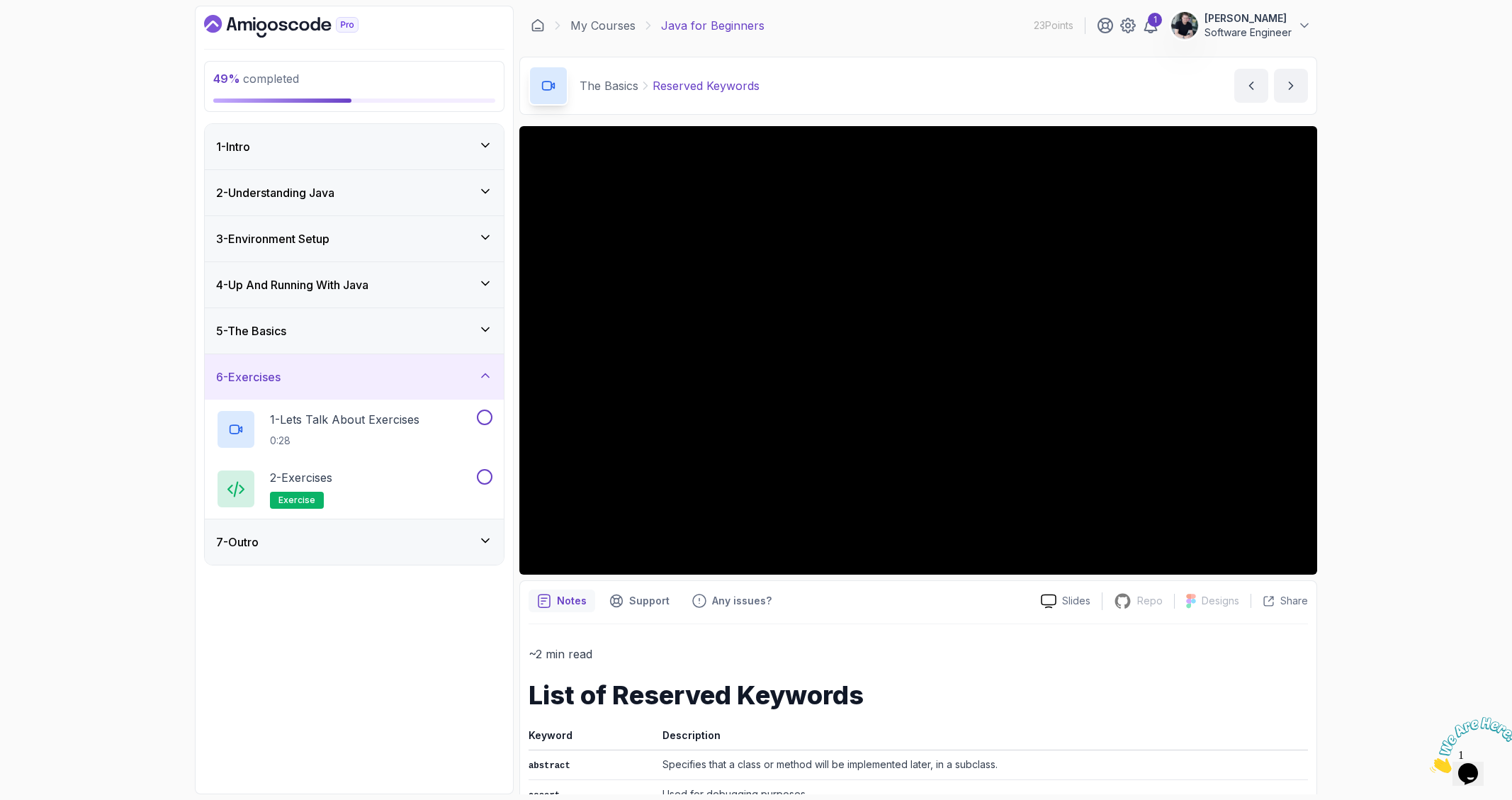
click at [490, 371] on icon at bounding box center [485, 375] width 14 height 14
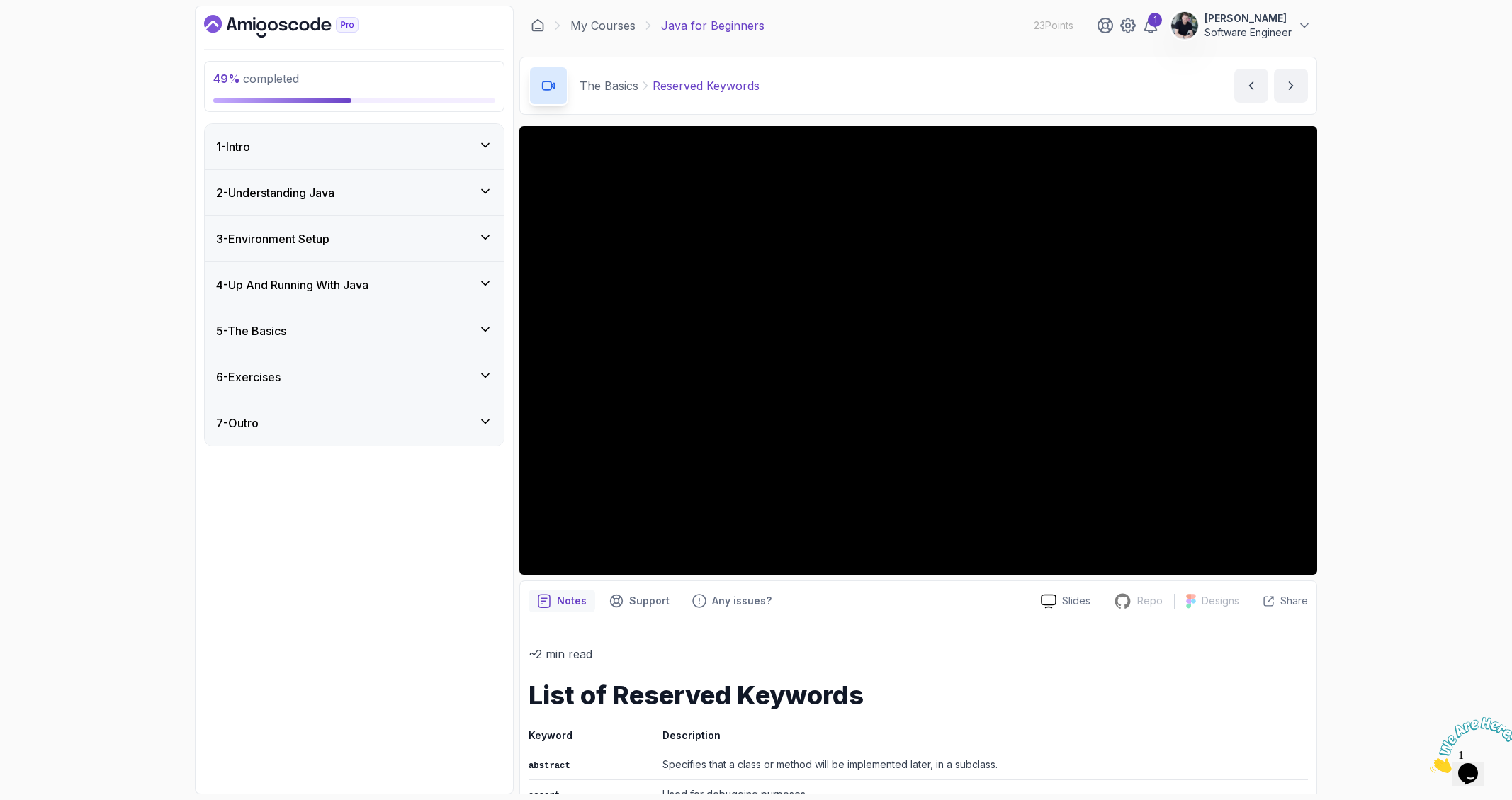
click at [507, 420] on div "49 % completed 1 - Intro 2 - Understanding Java 3 - Environment Setup 4 - Up An…" at bounding box center [353, 400] width 319 height 788
click at [490, 420] on icon at bounding box center [485, 421] width 14 height 14
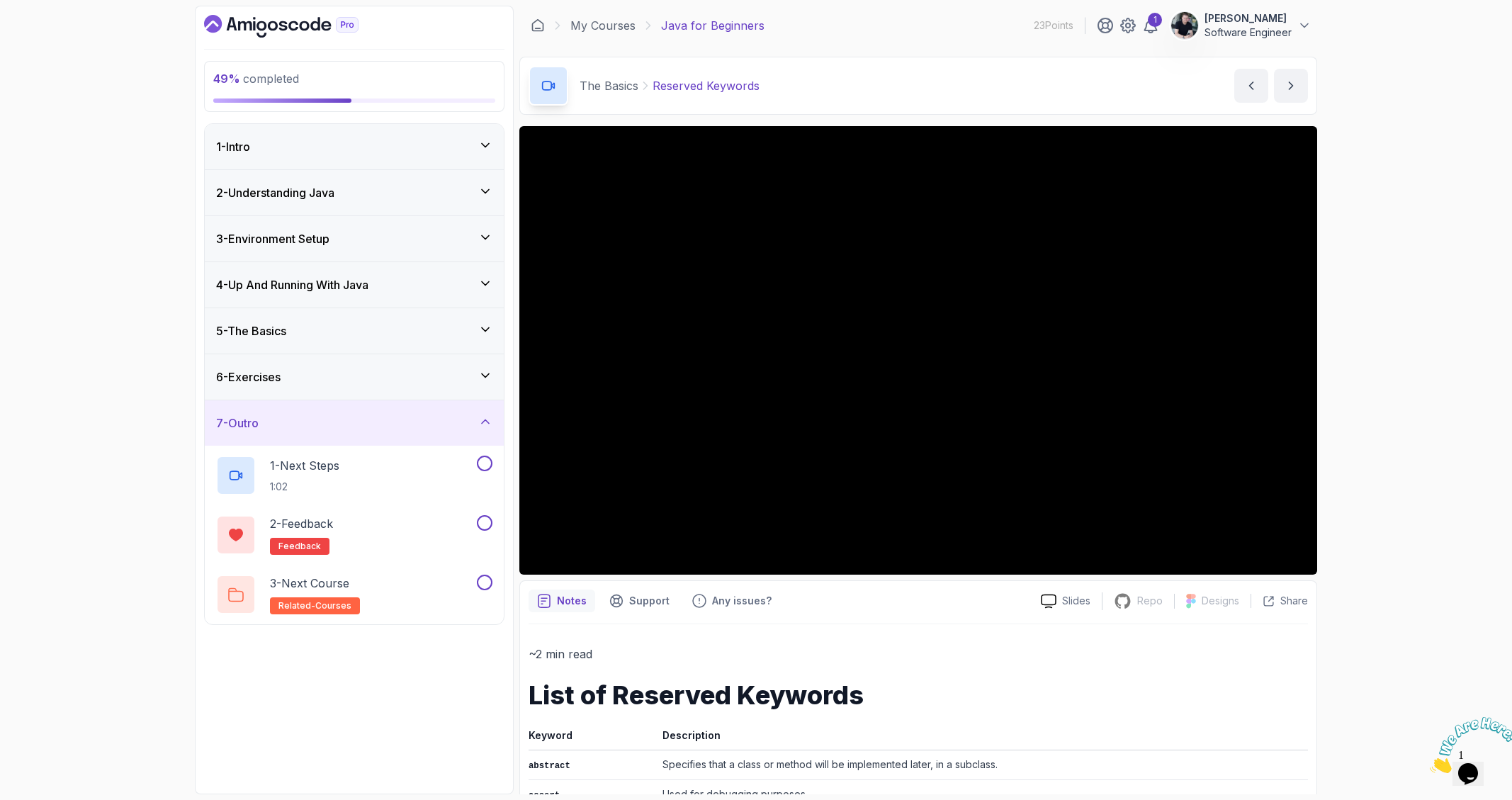
click at [489, 418] on icon at bounding box center [485, 421] width 14 height 14
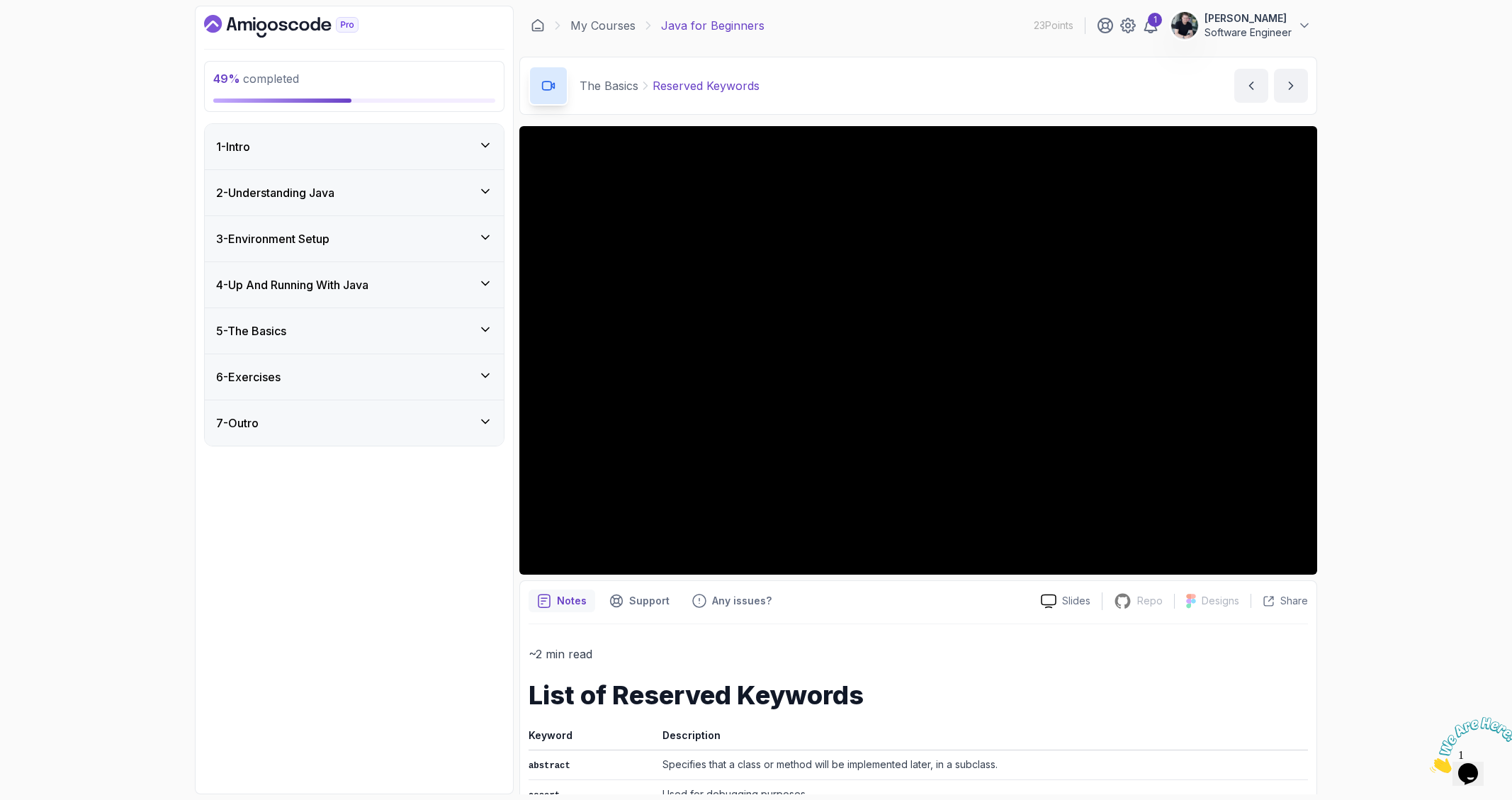
click at [477, 322] on div "5 - The Basics" at bounding box center [353, 330] width 276 height 17
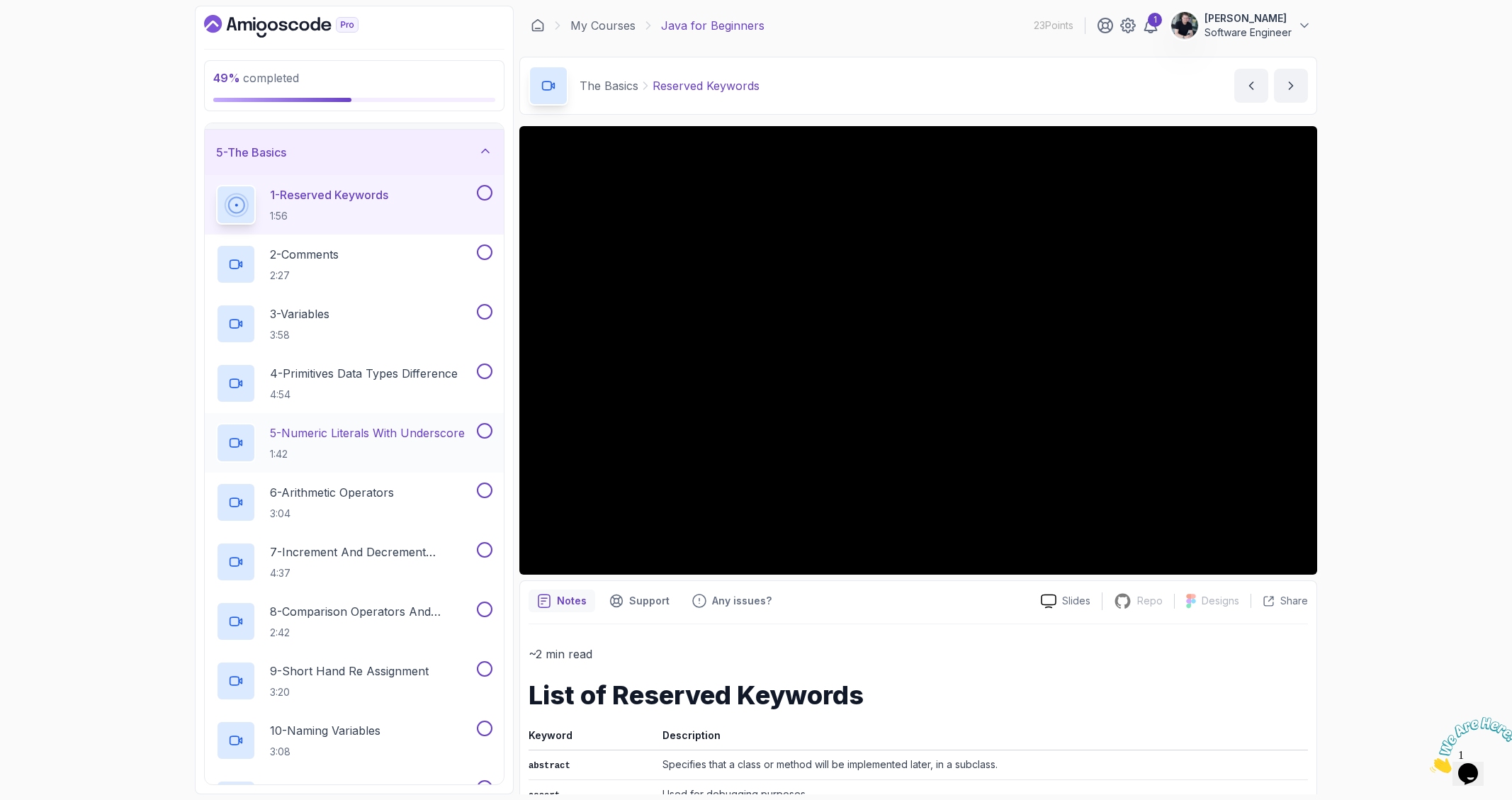
scroll to position [175, 0]
click at [81, 373] on div "49 % completed 1 - Intro 2 - Understanding Java 3 - Environment Setup 4 - Up An…" at bounding box center [756, 400] width 1512 height 800
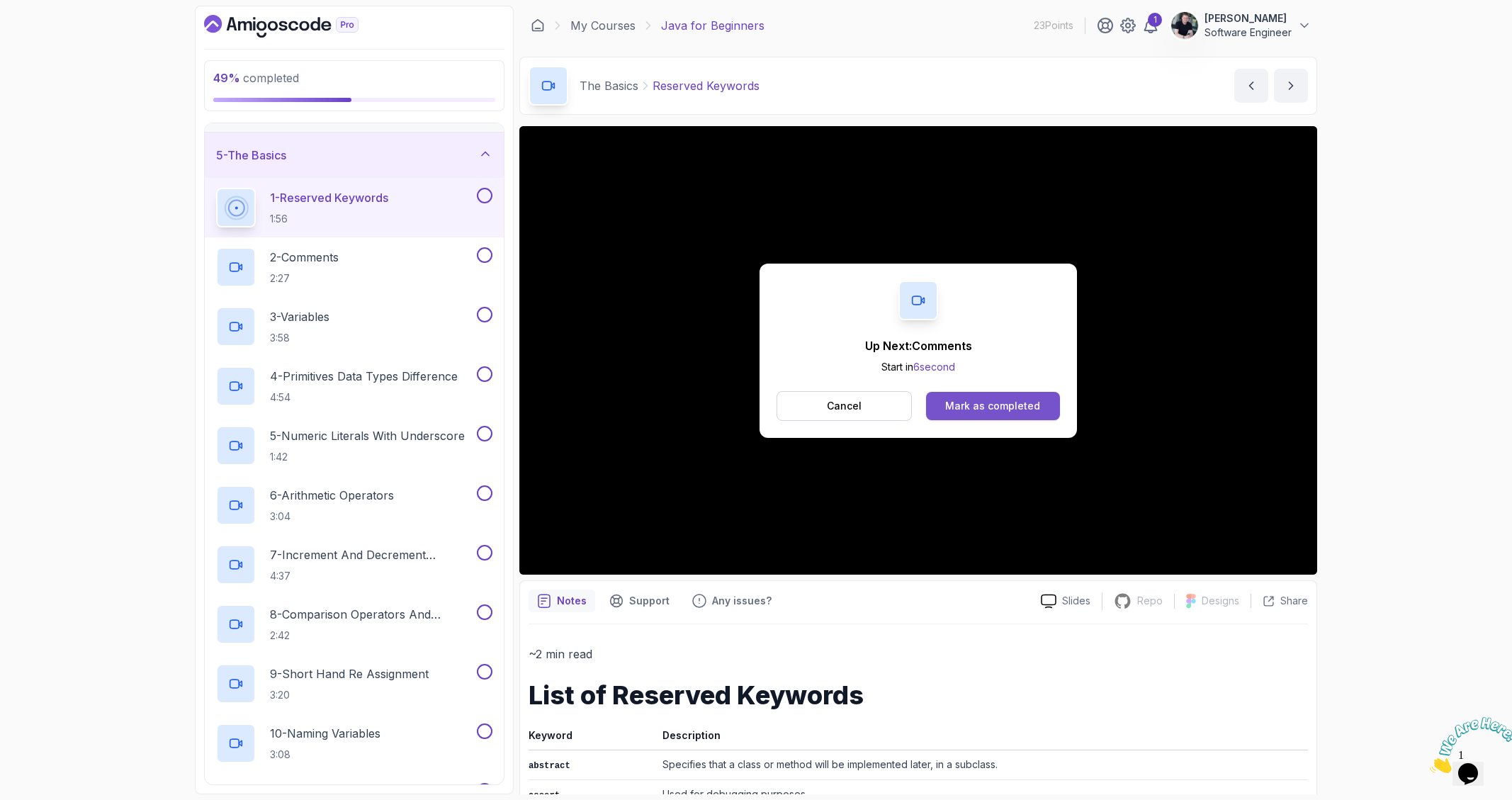
click at [1003, 405] on div "Mark as completed" at bounding box center [993, 405] width 95 height 14
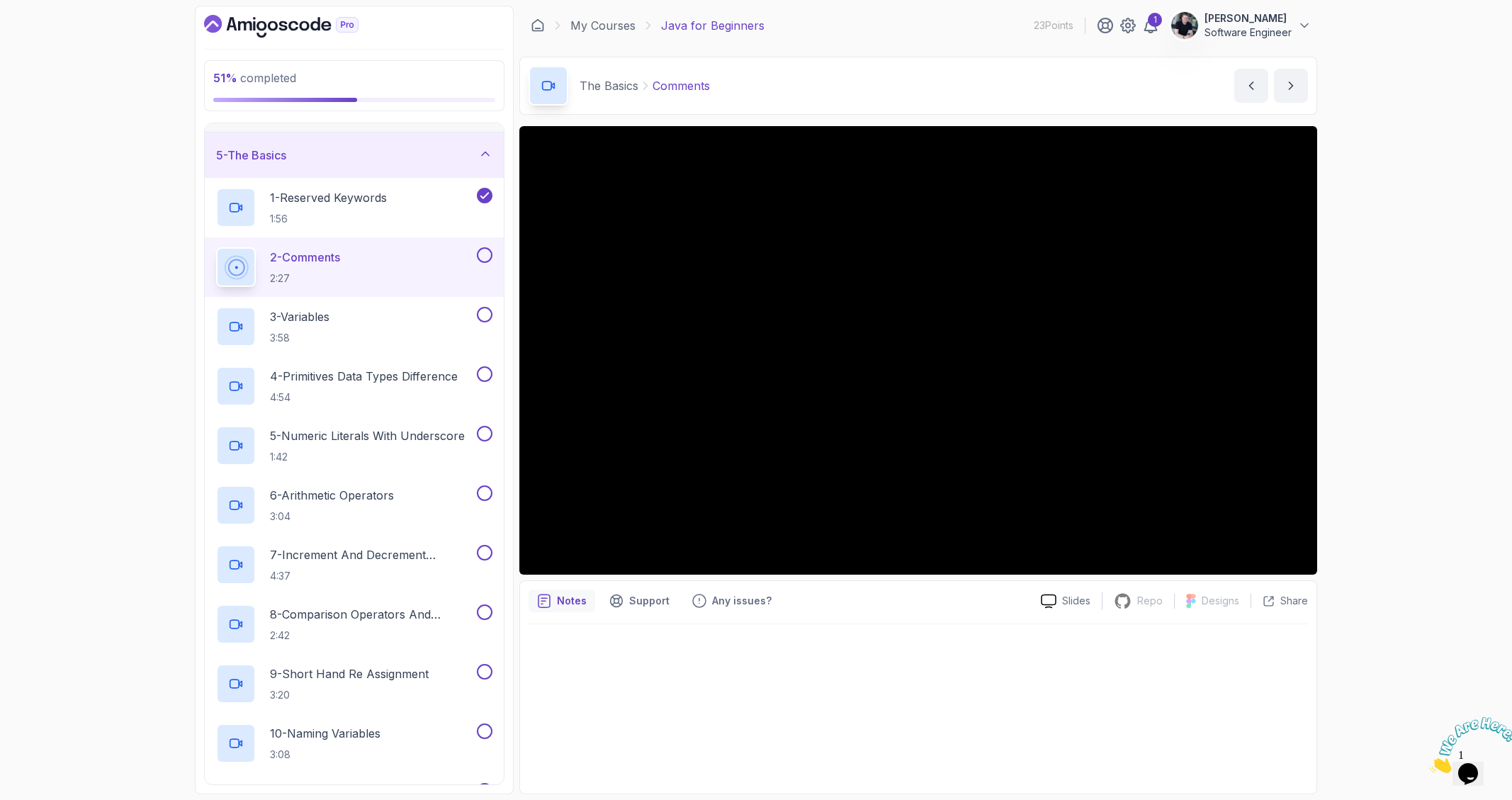
click at [1377, 523] on div "51 % completed 1 - Intro 2 - Understanding Java 3 - Environment Setup 4 - Up An…" at bounding box center [756, 400] width 1512 height 800
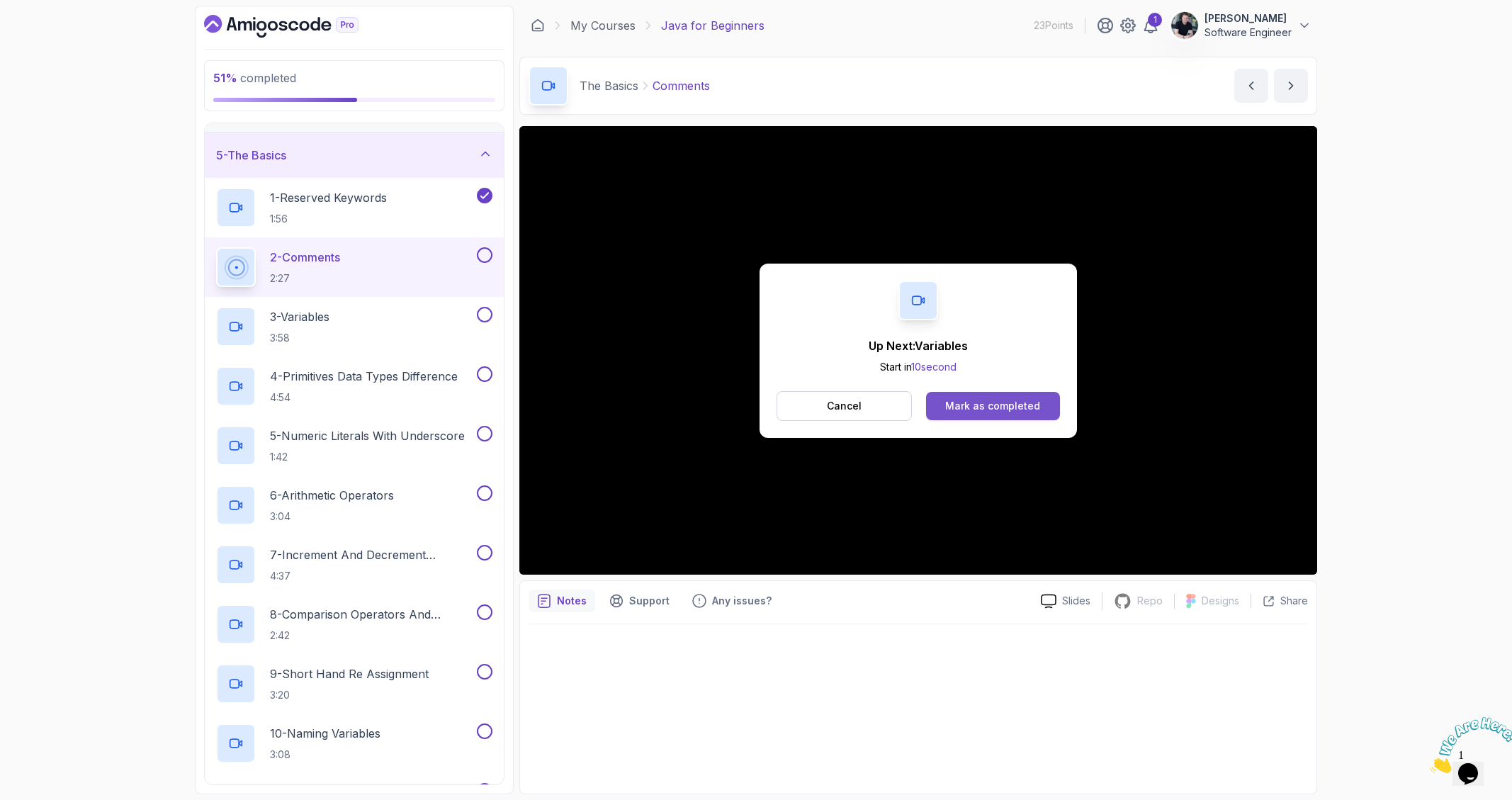
click at [1005, 405] on div "Mark as completed" at bounding box center [993, 405] width 95 height 14
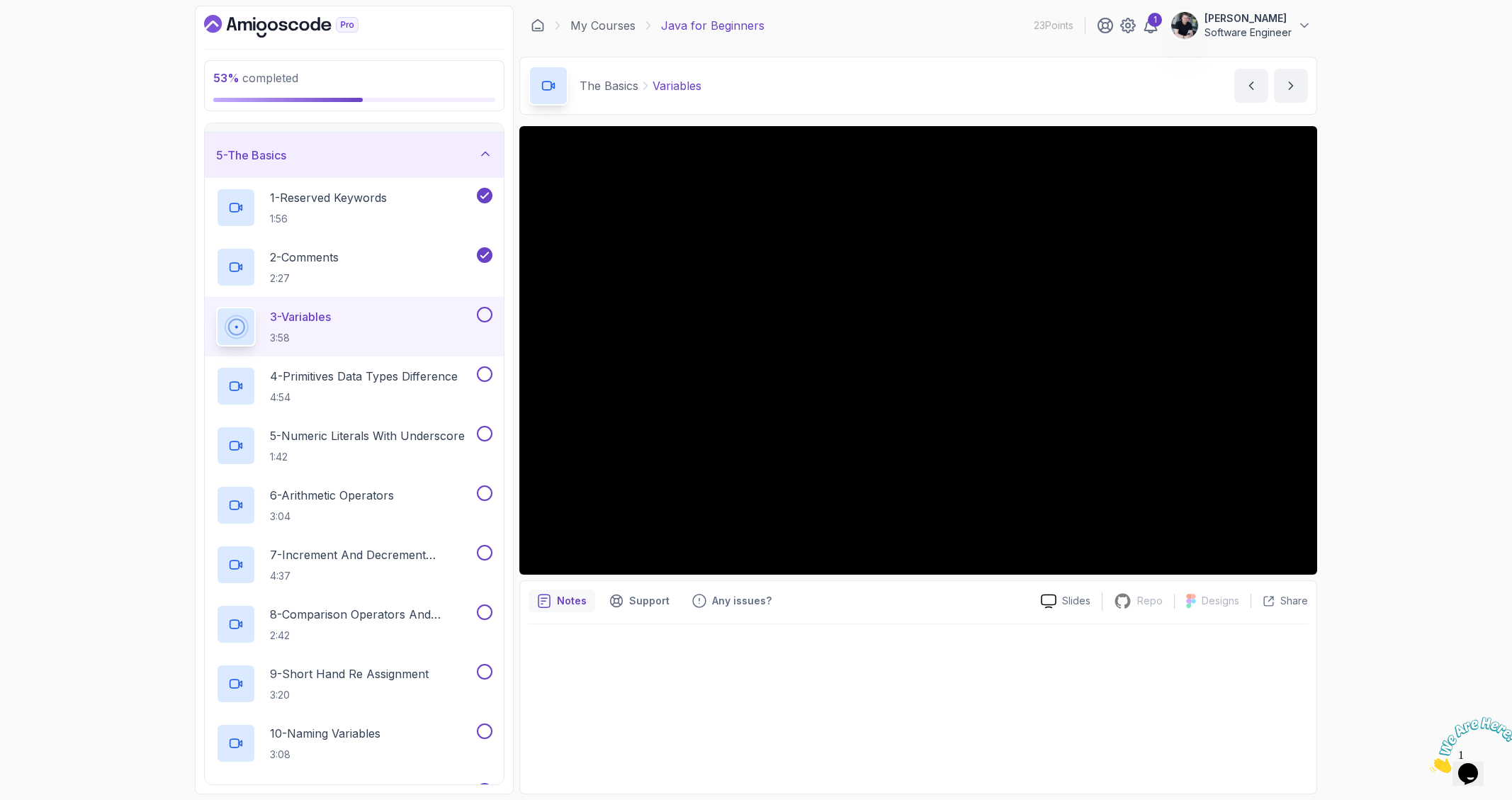
click at [1338, 580] on div "53 % completed 1 - Intro 2 - Understanding Java 3 - Environment Setup 4 - Up An…" at bounding box center [756, 400] width 1512 height 800
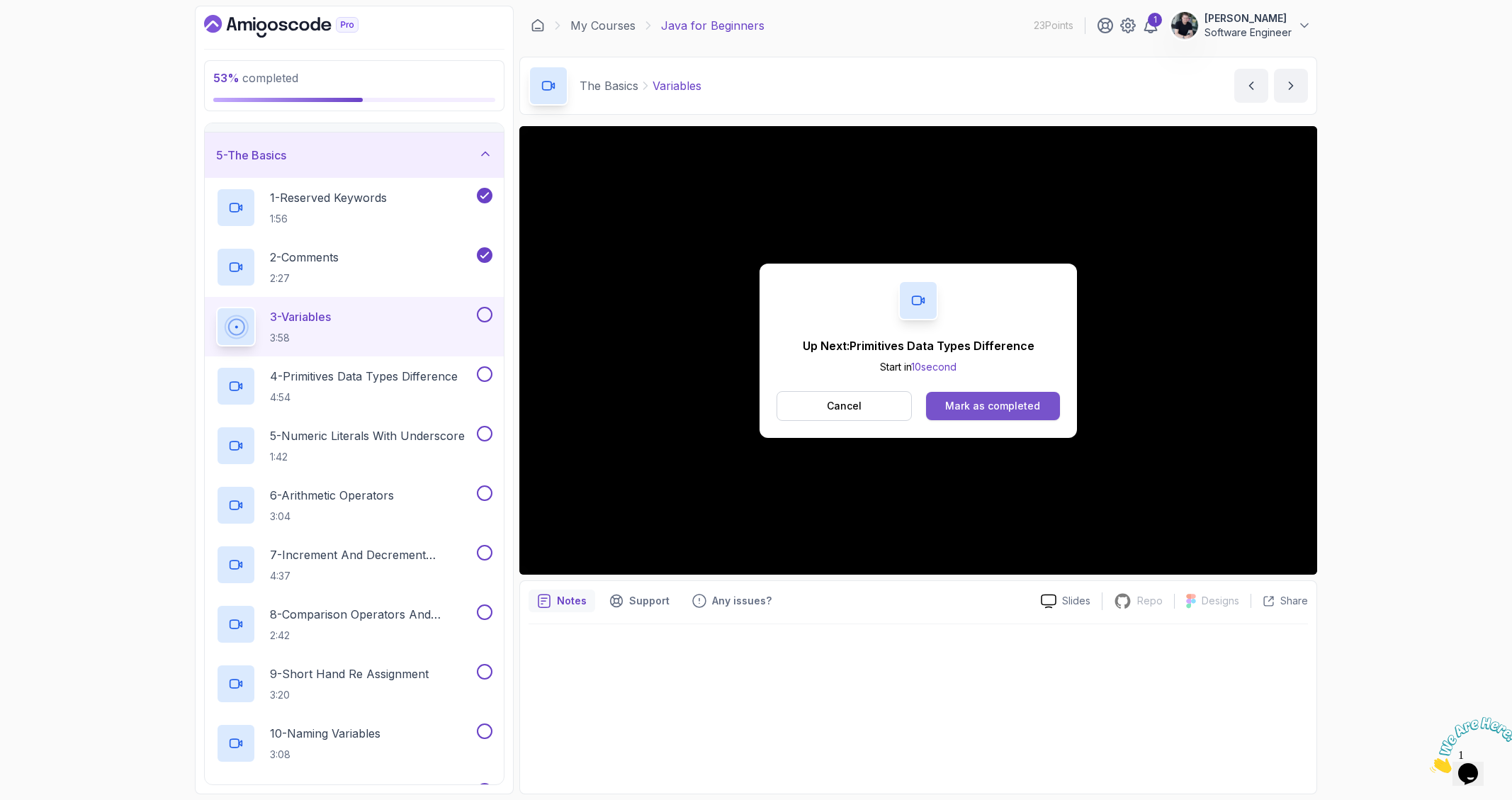
click at [994, 403] on div "Mark as completed" at bounding box center [993, 405] width 95 height 14
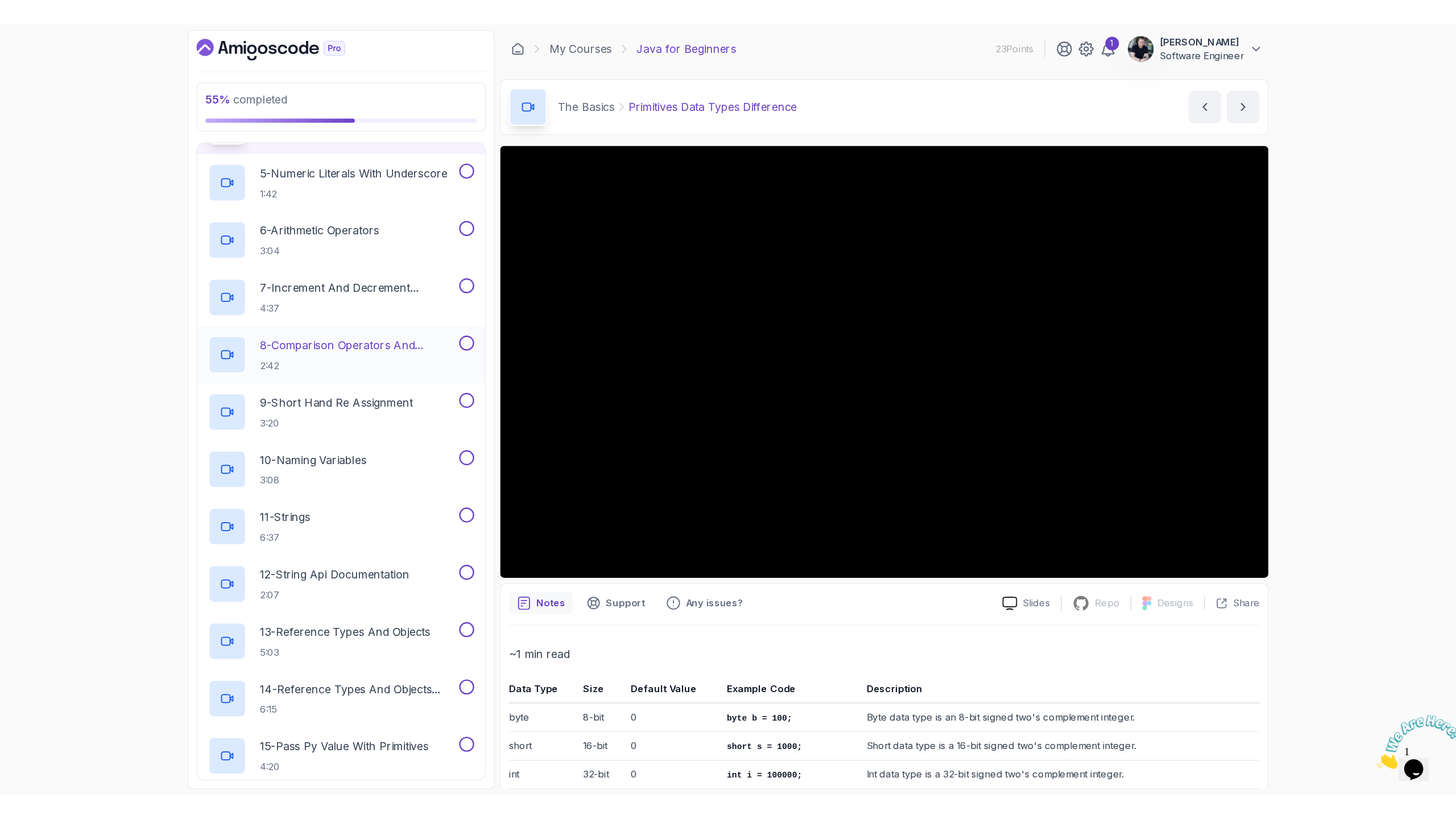
scroll to position [177, 0]
